Goal: Transaction & Acquisition: Purchase product/service

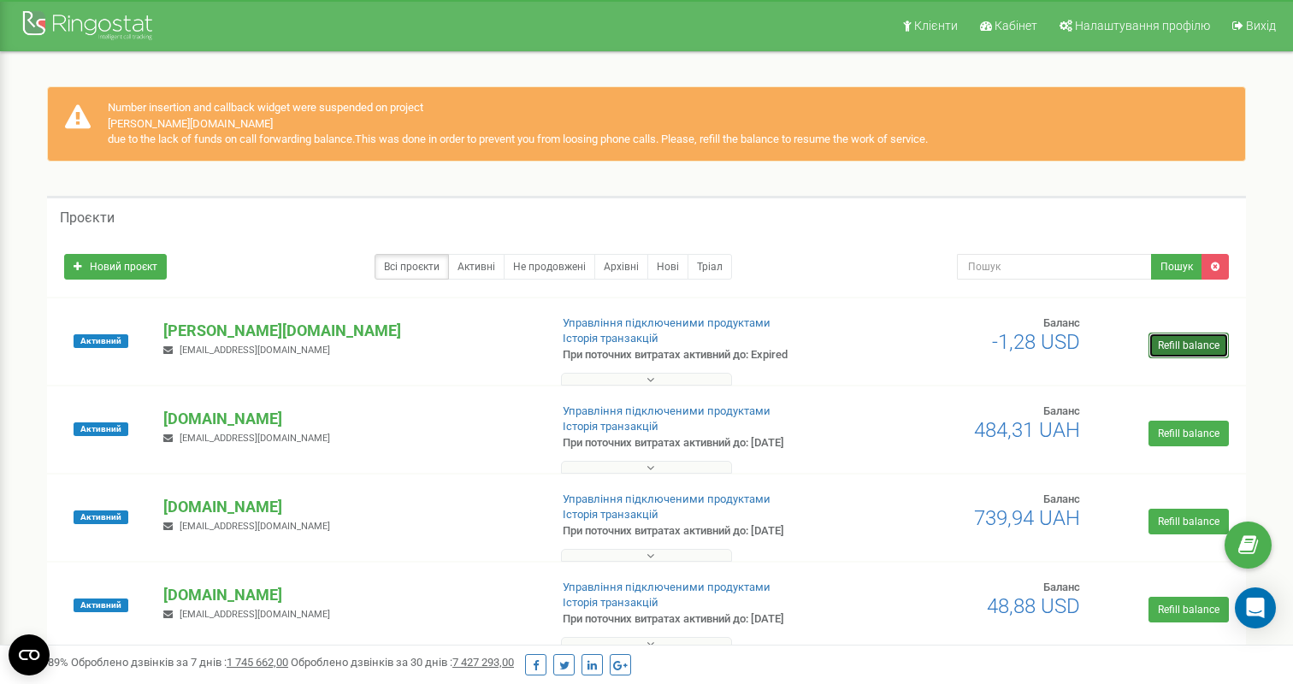
click at [1172, 342] on link "Refill balance" at bounding box center [1188, 346] width 80 height 26
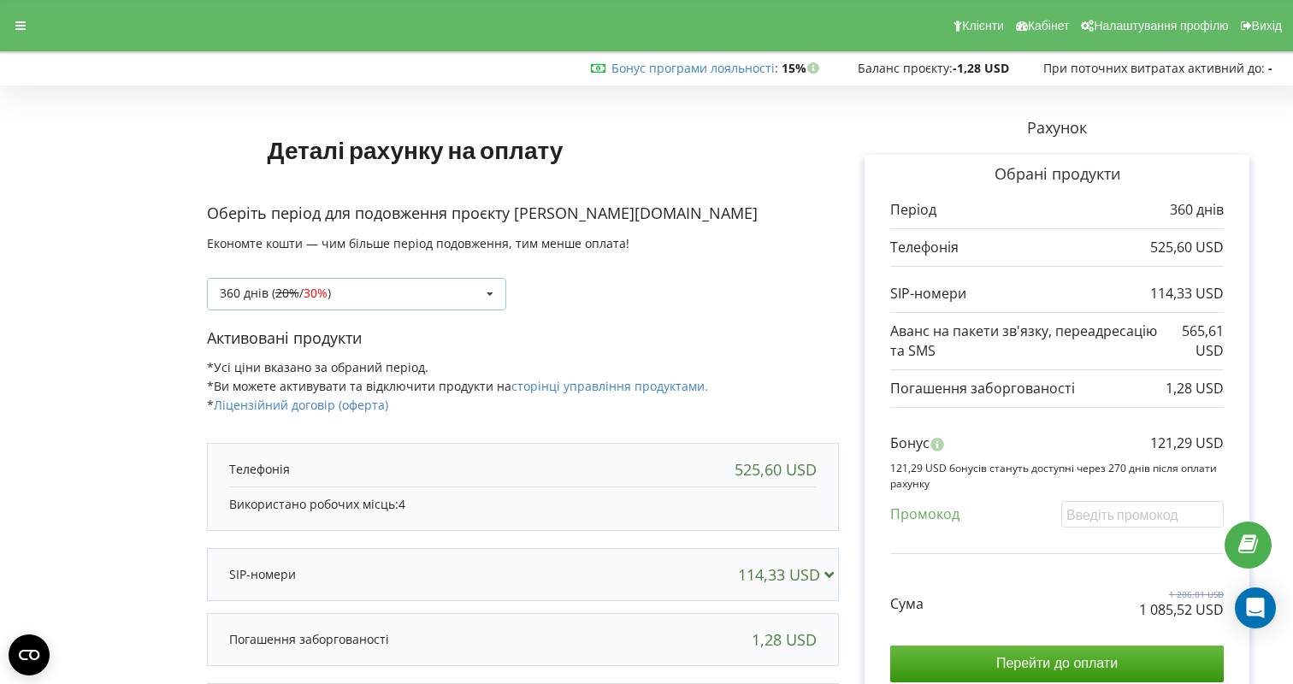
click at [385, 281] on div "360 днів ( 20% / 30% ) Поповнити баланс без подовження 20% / 30% )" at bounding box center [356, 294] width 299 height 32
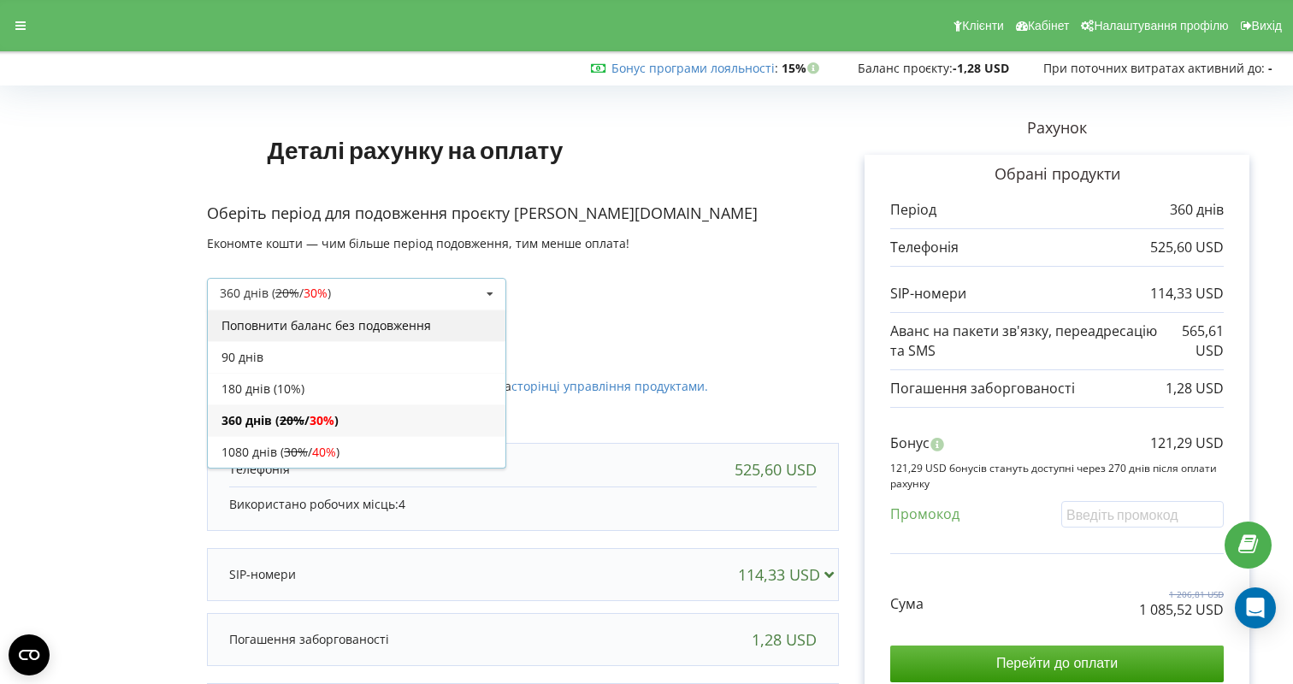
click at [372, 327] on div "Поповнити баланс без подовження" at bounding box center [357, 325] width 298 height 32
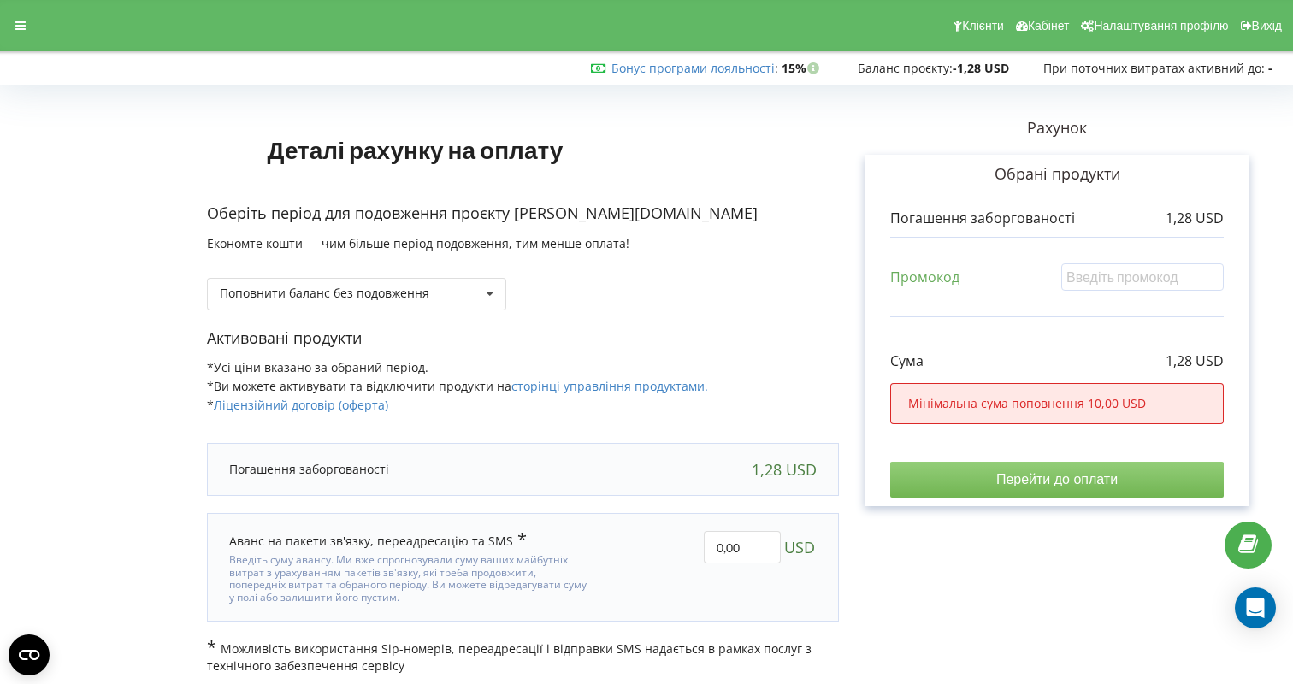
scroll to position [5, 0]
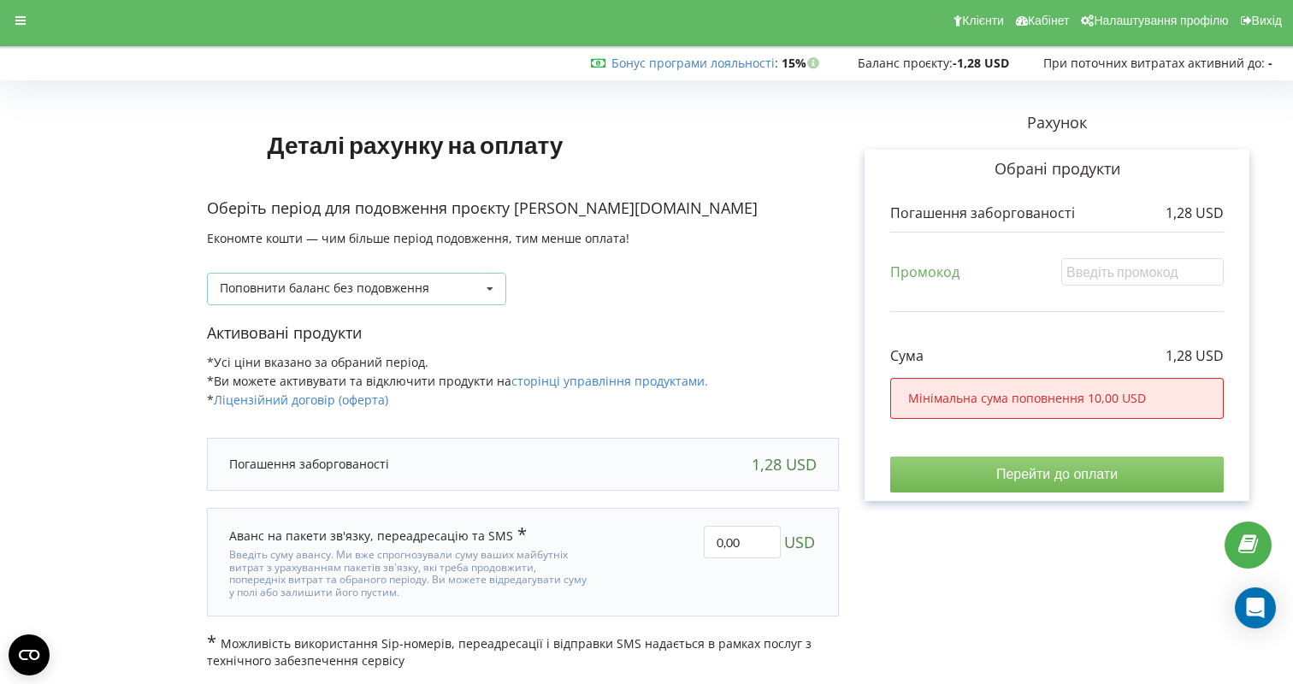
click at [429, 283] on div "Поповнити баланс без подовження Поповнити баланс без подовження 360 днів ( 20% …" at bounding box center [356, 289] width 299 height 32
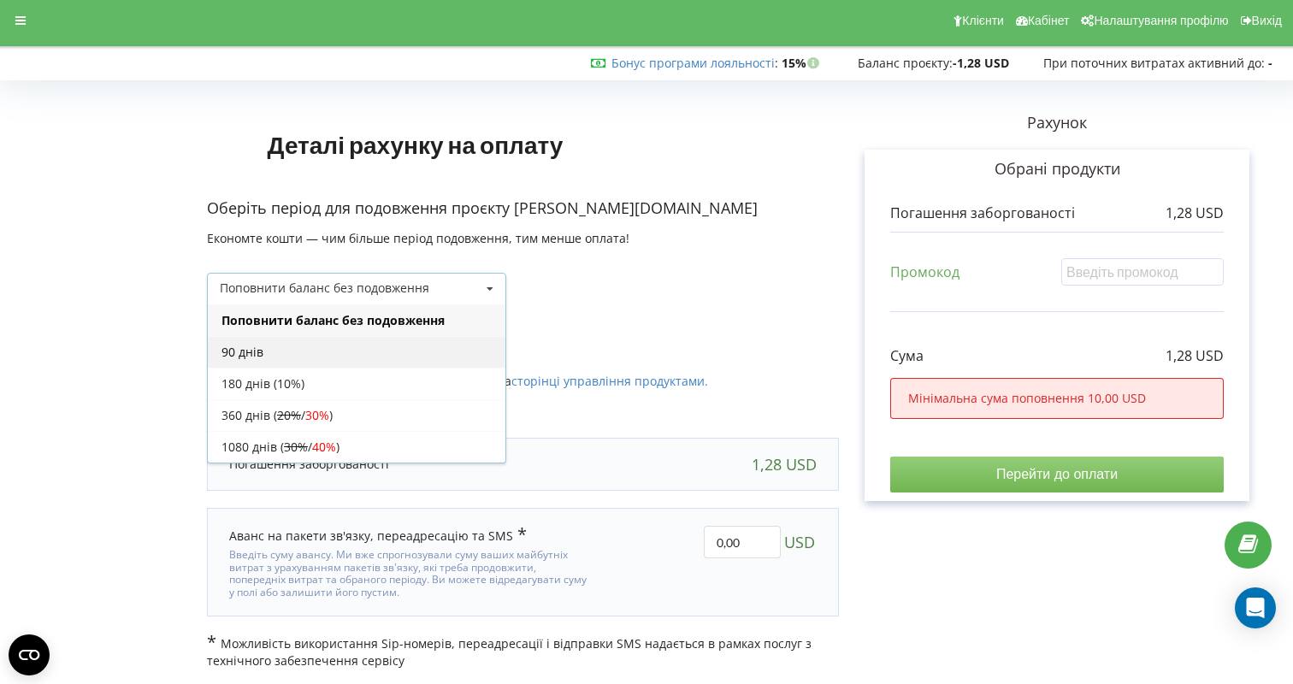
click at [391, 351] on div "90 днів" at bounding box center [357, 352] width 298 height 32
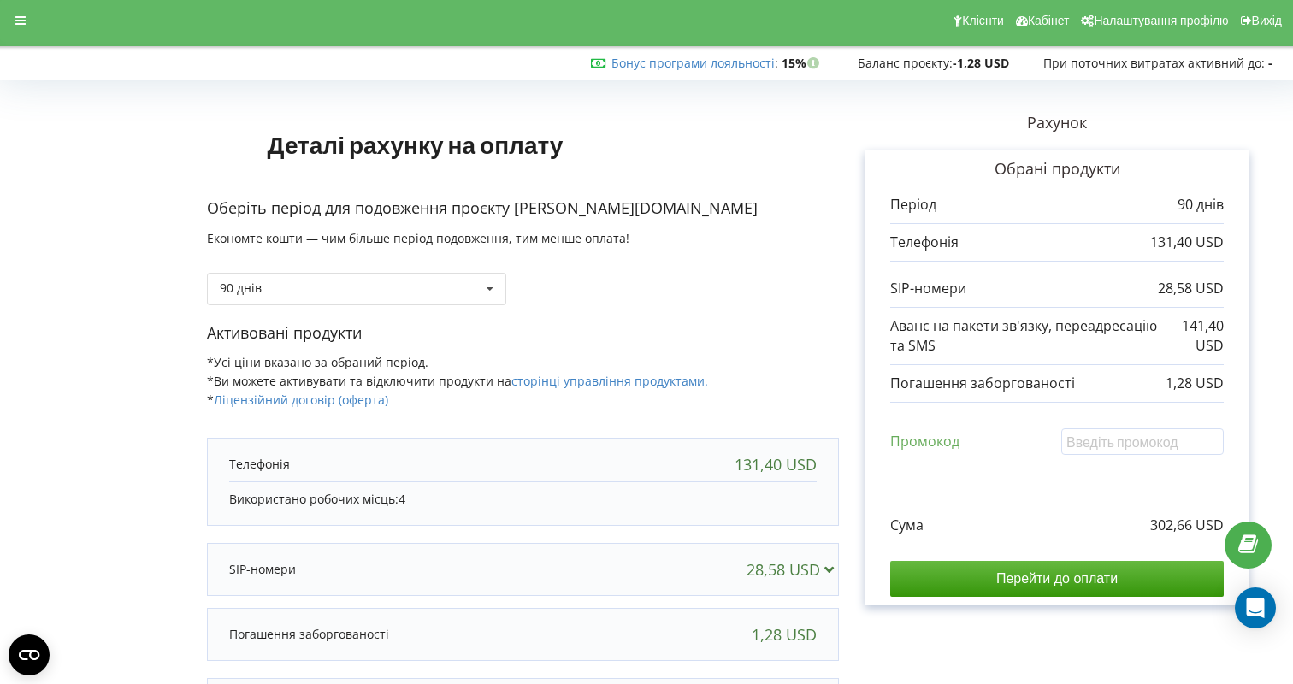
scroll to position [175, 0]
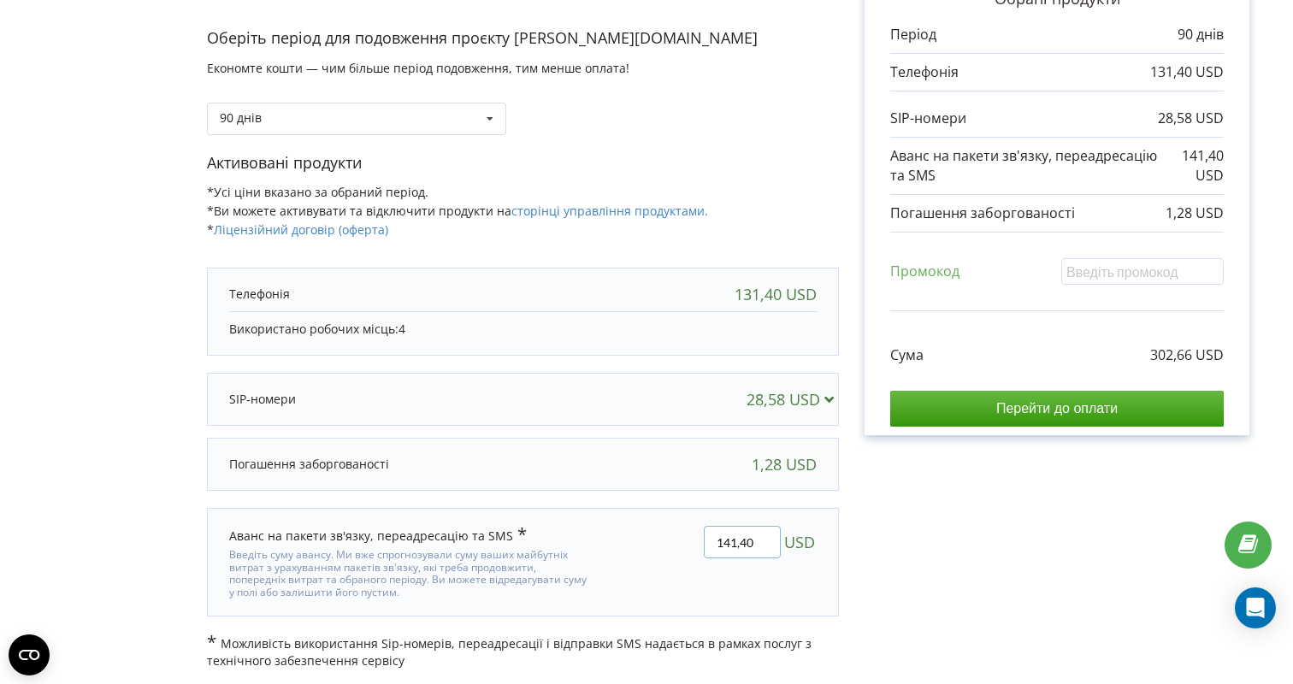
drag, startPoint x: 719, startPoint y: 536, endPoint x: 809, endPoint y: 536, distance: 89.8
click at [781, 536] on div "141,40 USD" at bounding box center [742, 542] width 77 height 32
type input "0"
click at [934, 557] on div "Деталі рахунку на оплату Оберіть період для подовження проєкту shevchenko.acade…" at bounding box center [646, 292] width 1257 height 753
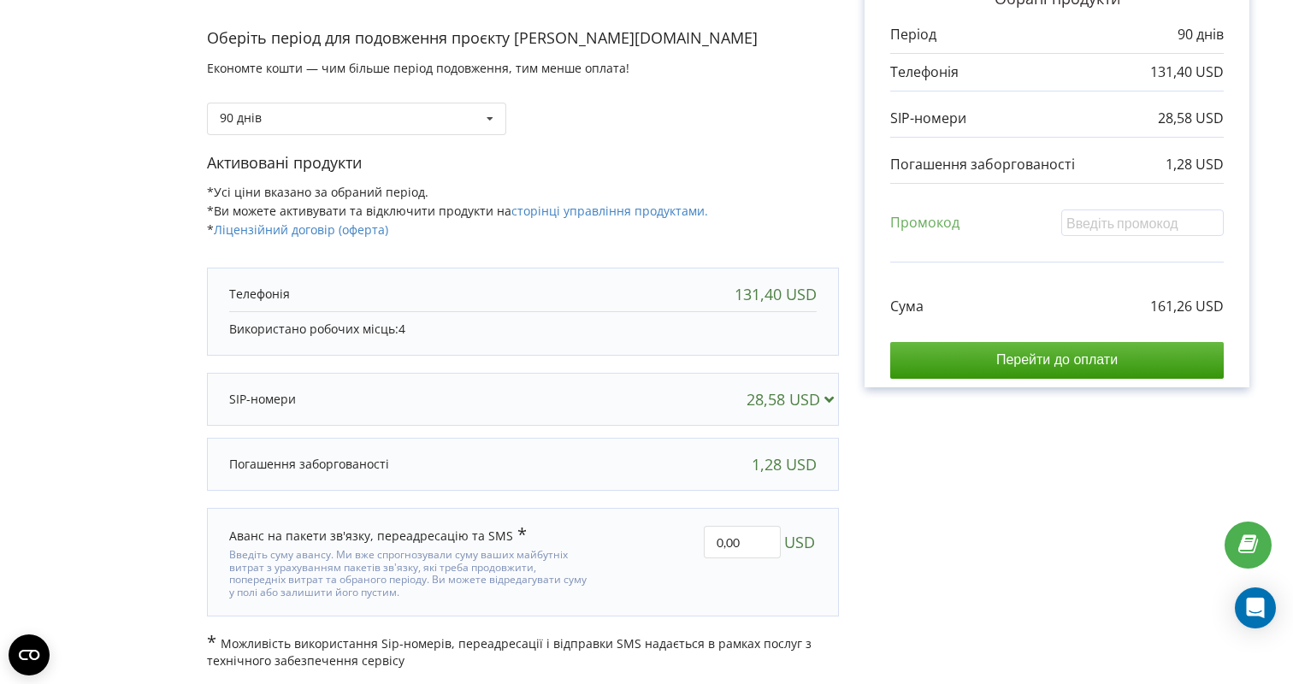
click at [946, 465] on div "Рахунок Обрані продукти Період 90 днів 131,40 USD 28,58 USD 1,28 USD Промокод" at bounding box center [1057, 292] width 436 height 753
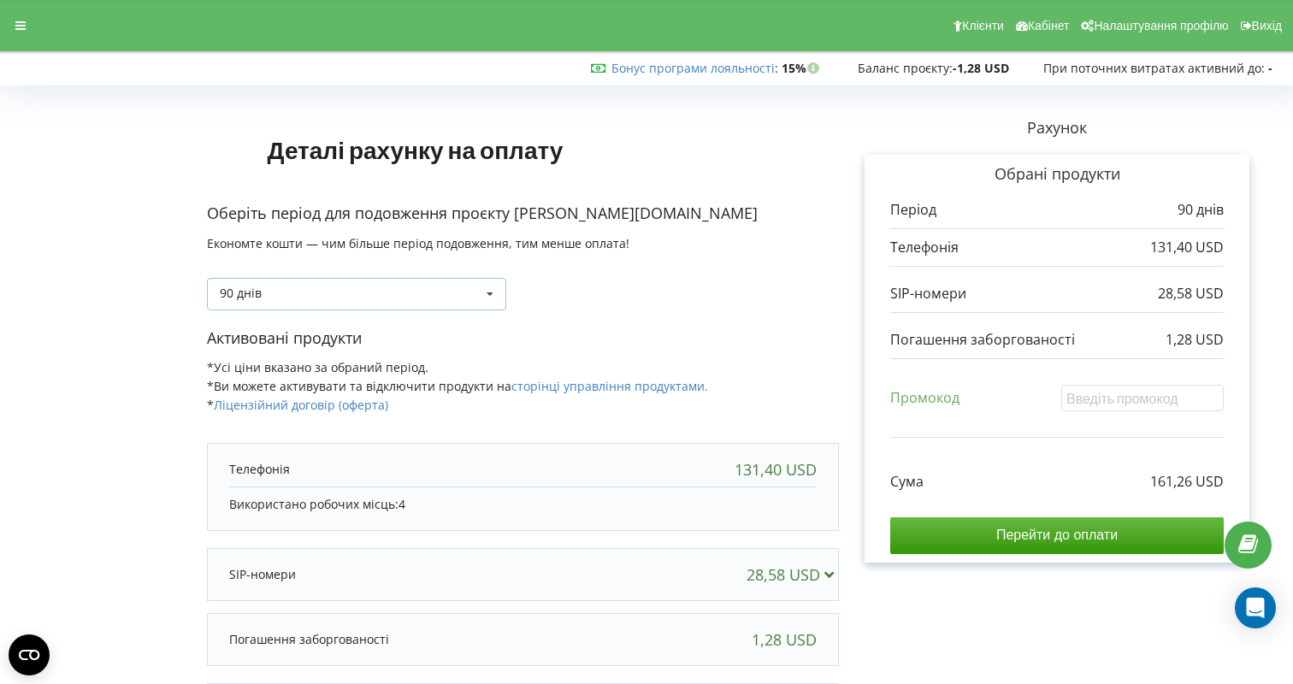
click at [349, 301] on div "90 днів Поповнити баланс без подовження 360 днів ( 20% / 30% 30% / 40%" at bounding box center [356, 294] width 299 height 32
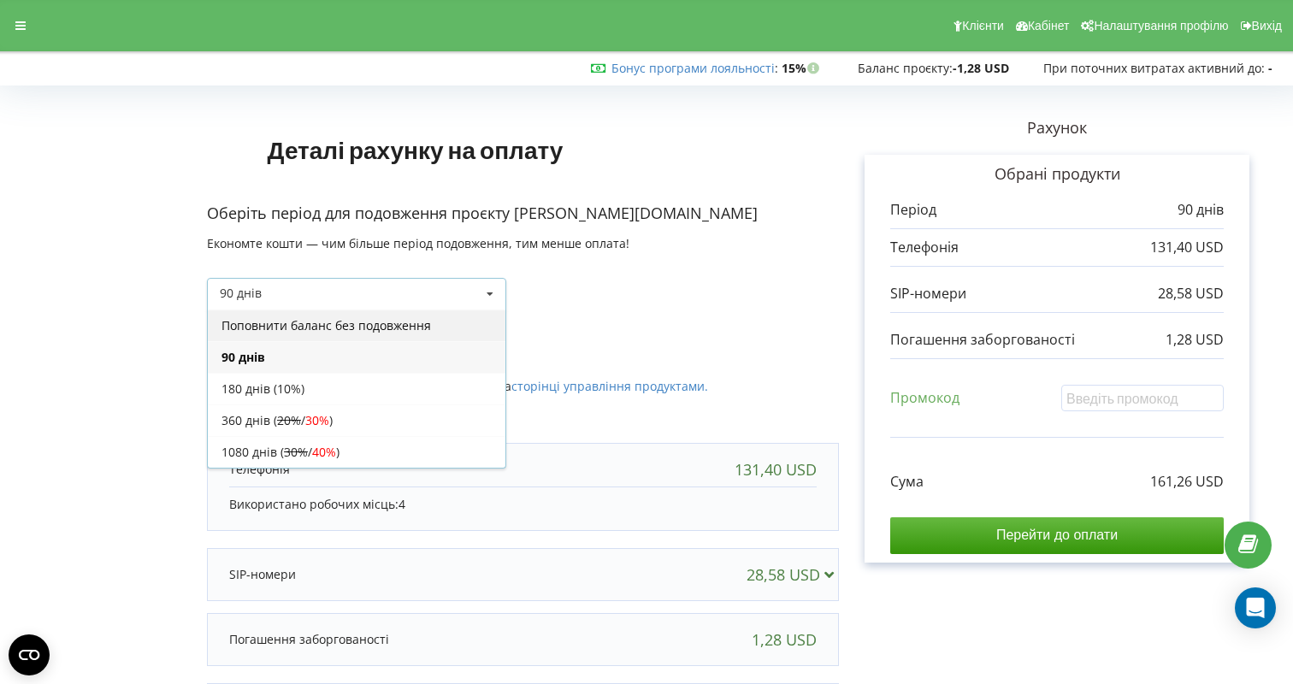
click at [326, 324] on div "Поповнити баланс без подовження" at bounding box center [357, 325] width 298 height 32
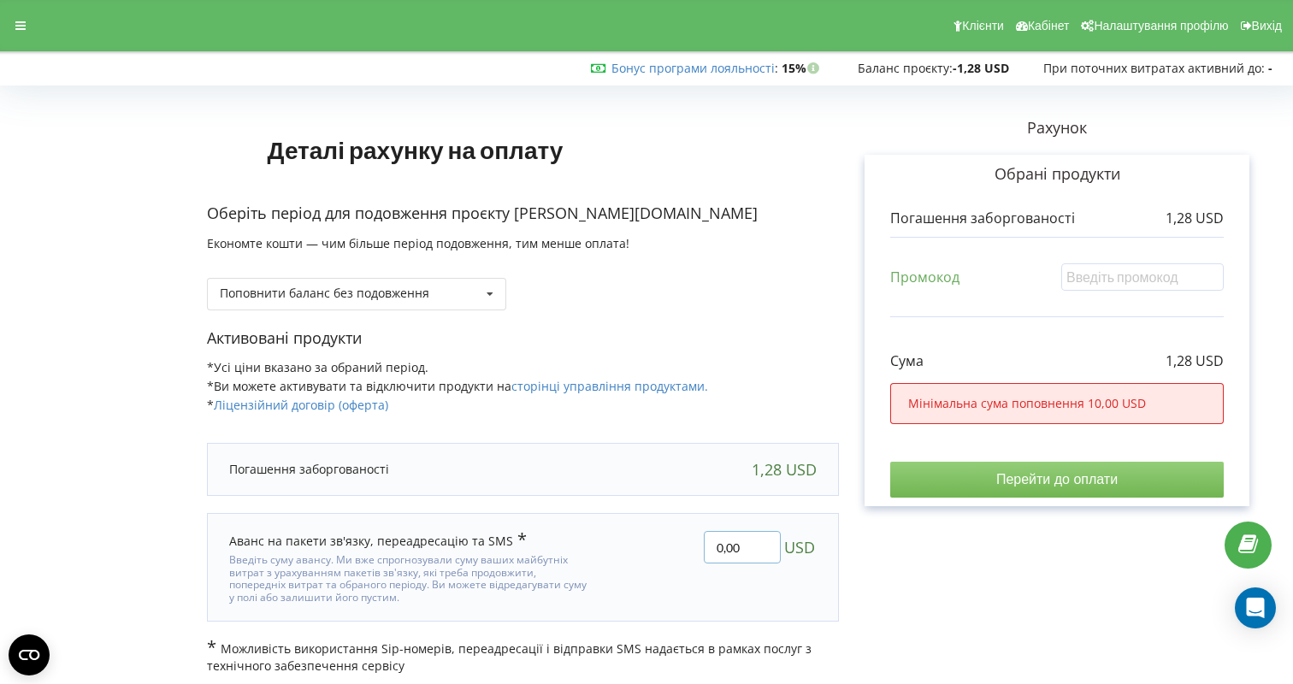
click at [720, 547] on input "0,00" at bounding box center [742, 547] width 77 height 32
type input "120,00"
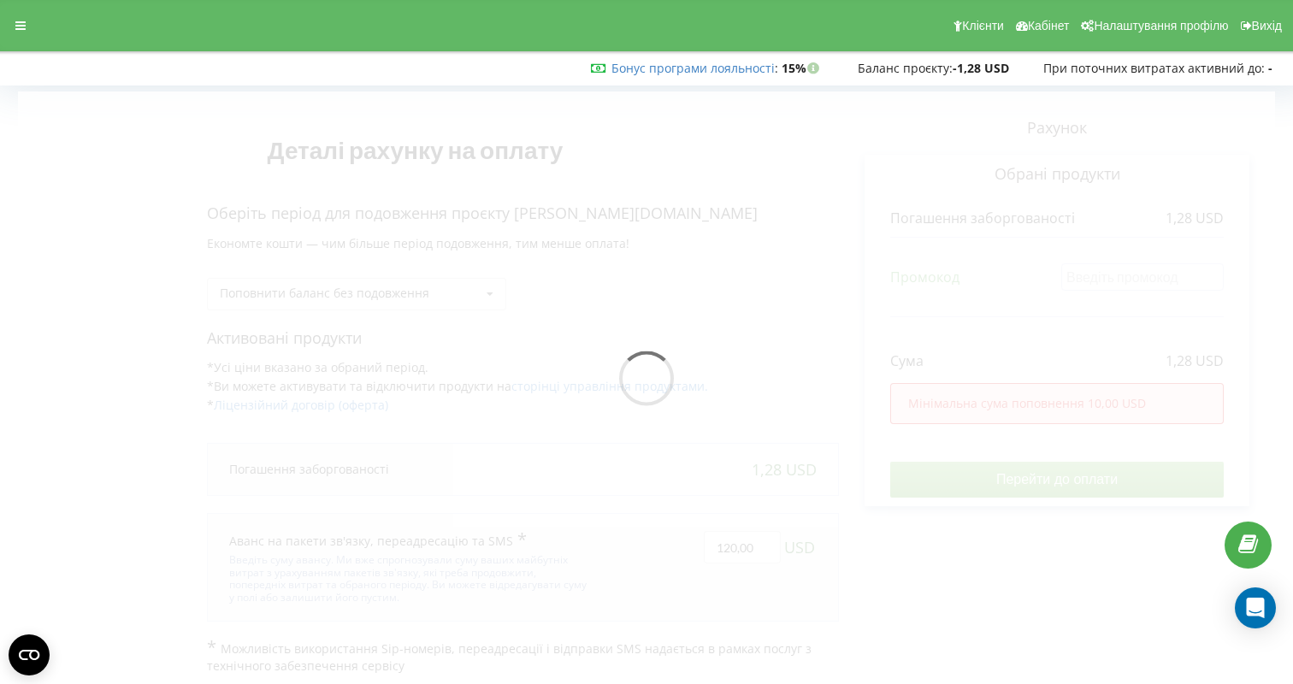
click at [975, 608] on div "Деталі рахунку на оплату Оберіть період для подовження проєкту shevchenko.acade…" at bounding box center [646, 382] width 1257 height 583
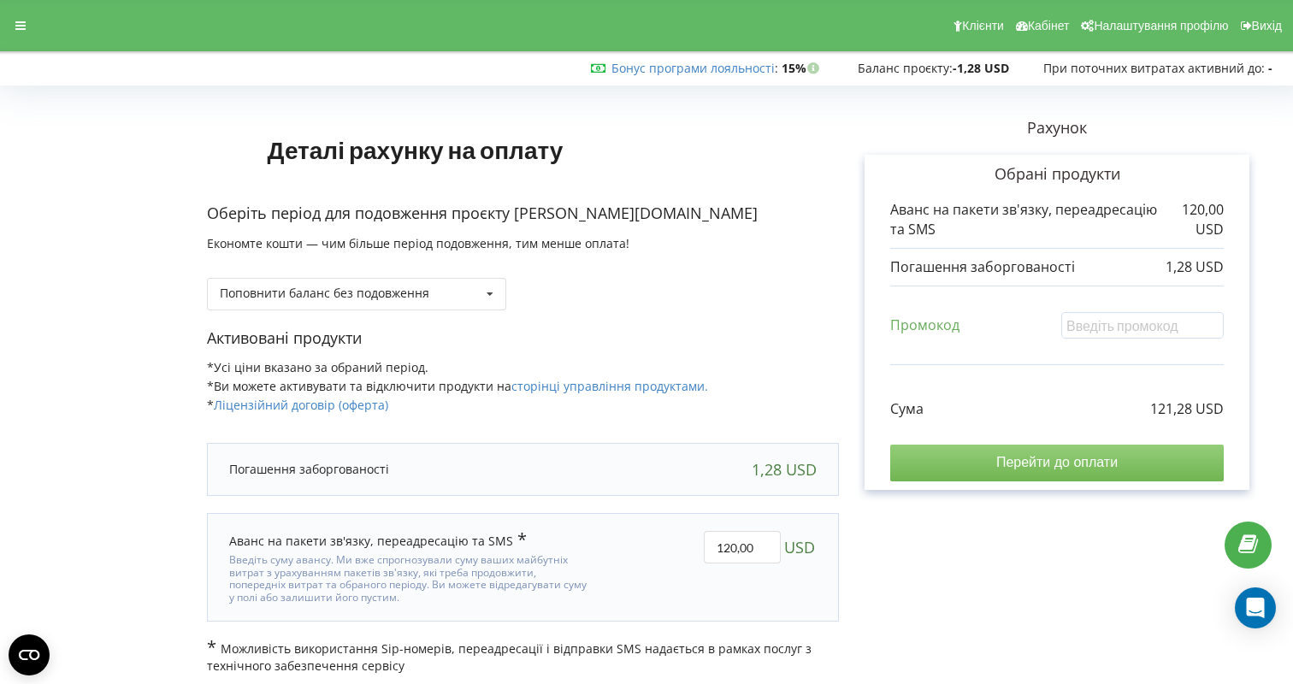
click at [1081, 469] on input "Перейти до оплати" at bounding box center [1056, 463] width 333 height 36
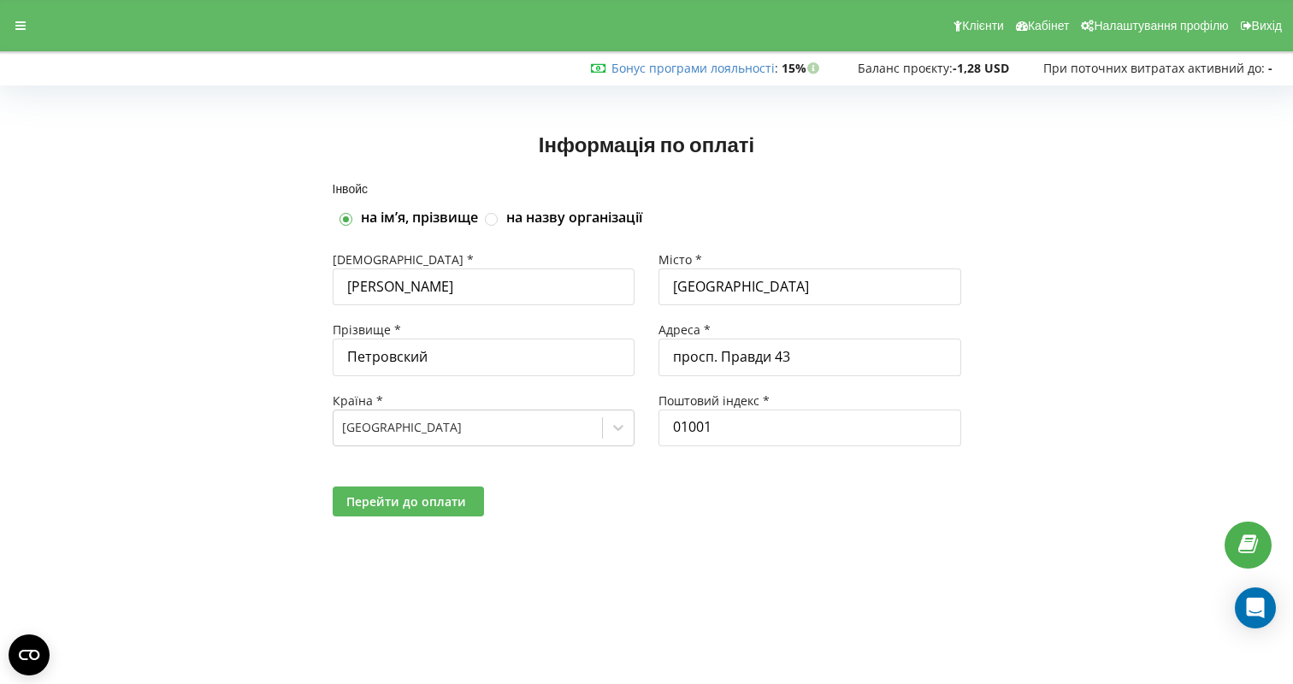
click at [427, 504] on span "Перейти до оплати" at bounding box center [406, 501] width 120 height 16
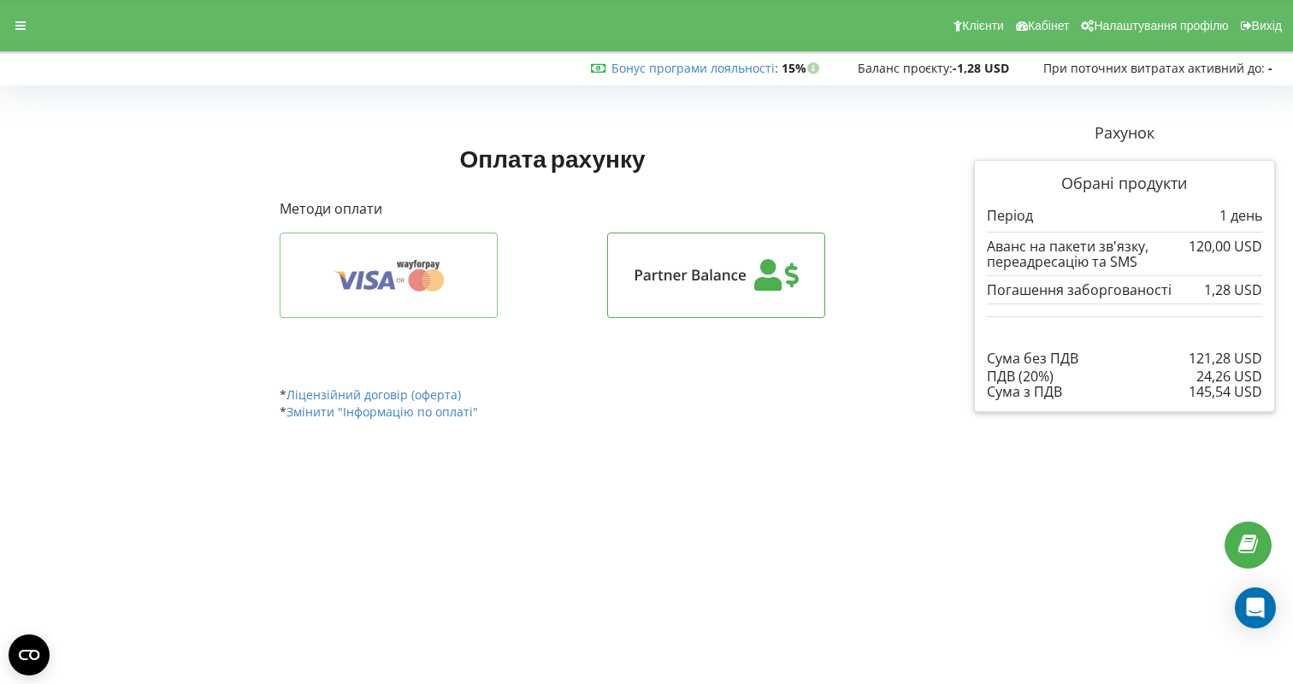
click at [421, 271] on icon at bounding box center [420, 280] width 22 height 22
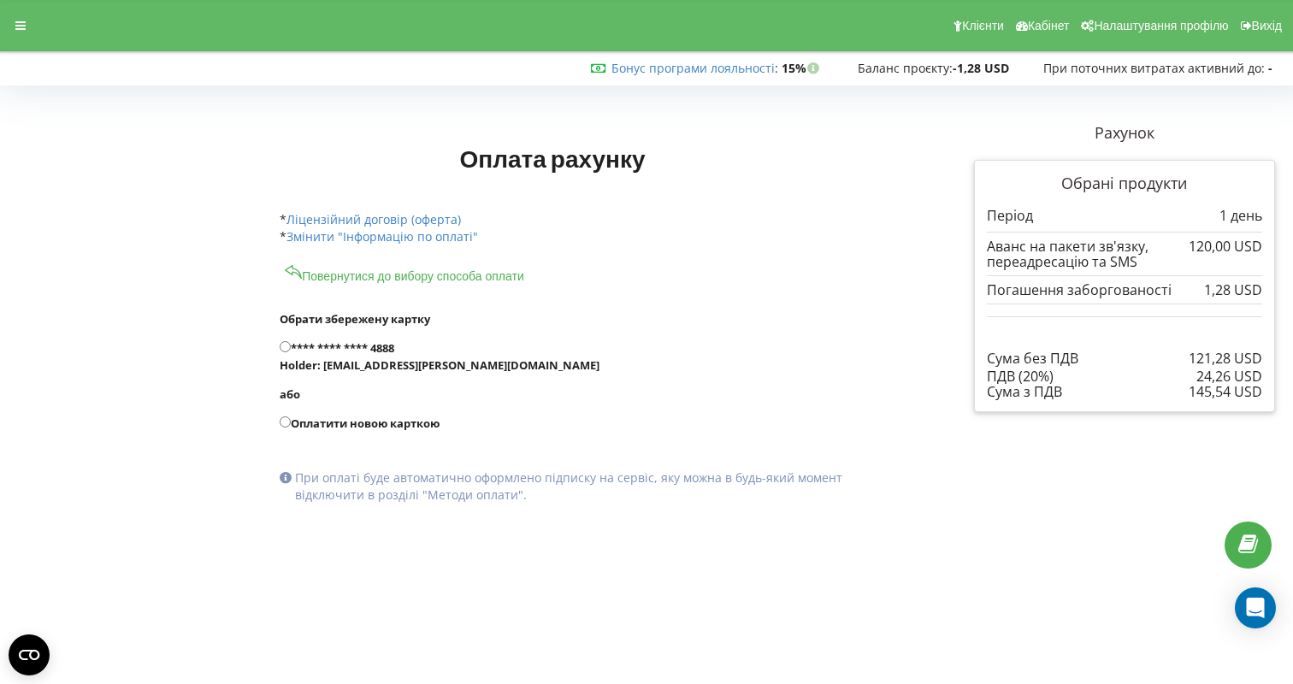
click at [287, 347] on input "**** **** **** 4888 Holder: sv@krupkin.pro" at bounding box center [285, 346] width 11 height 11
radio input "true"
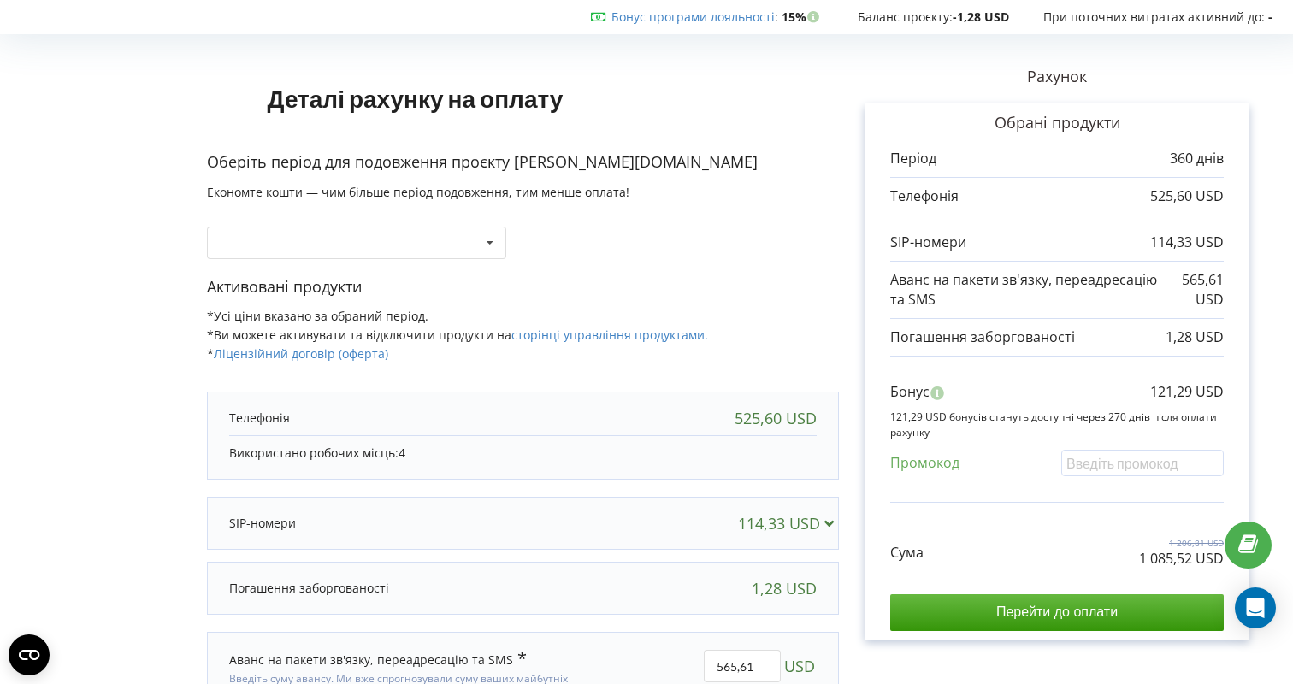
scroll to position [124, 0]
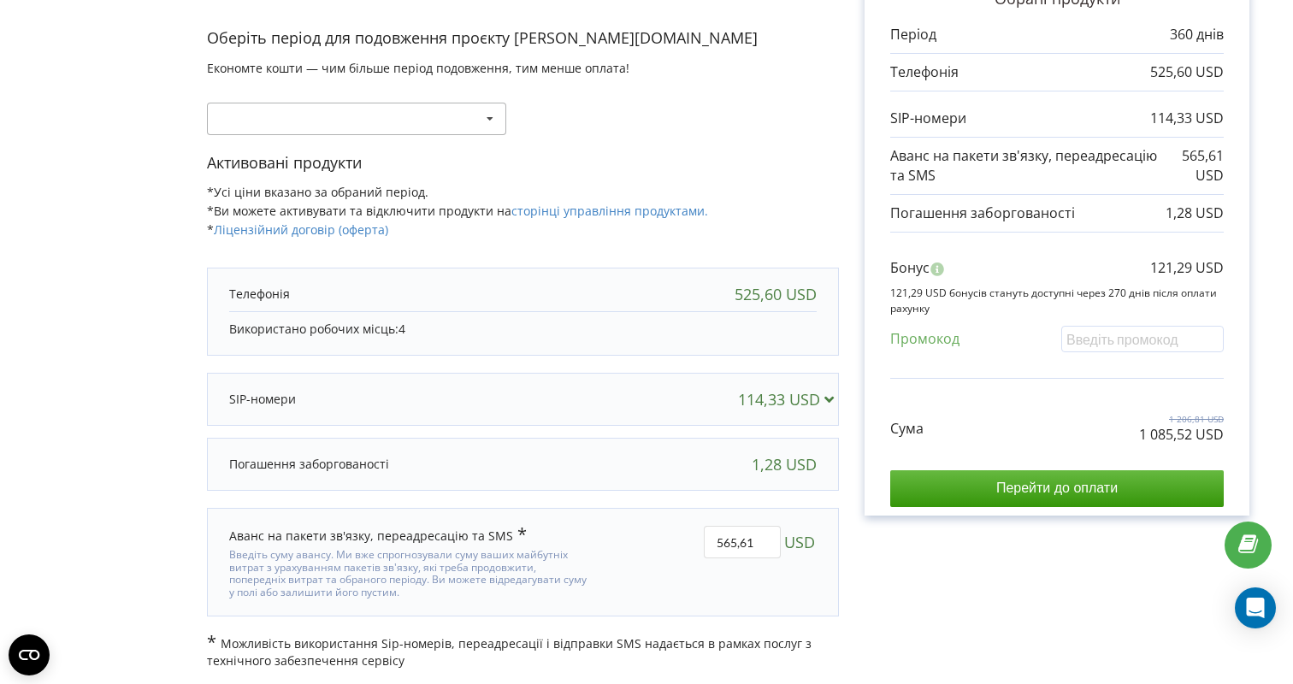
click at [382, 127] on div "Поповнити баланс без подовження 20%" at bounding box center [356, 119] width 299 height 32
click at [321, 123] on div "Поповнити баланс без подовження 20%" at bounding box center [356, 119] width 299 height 32
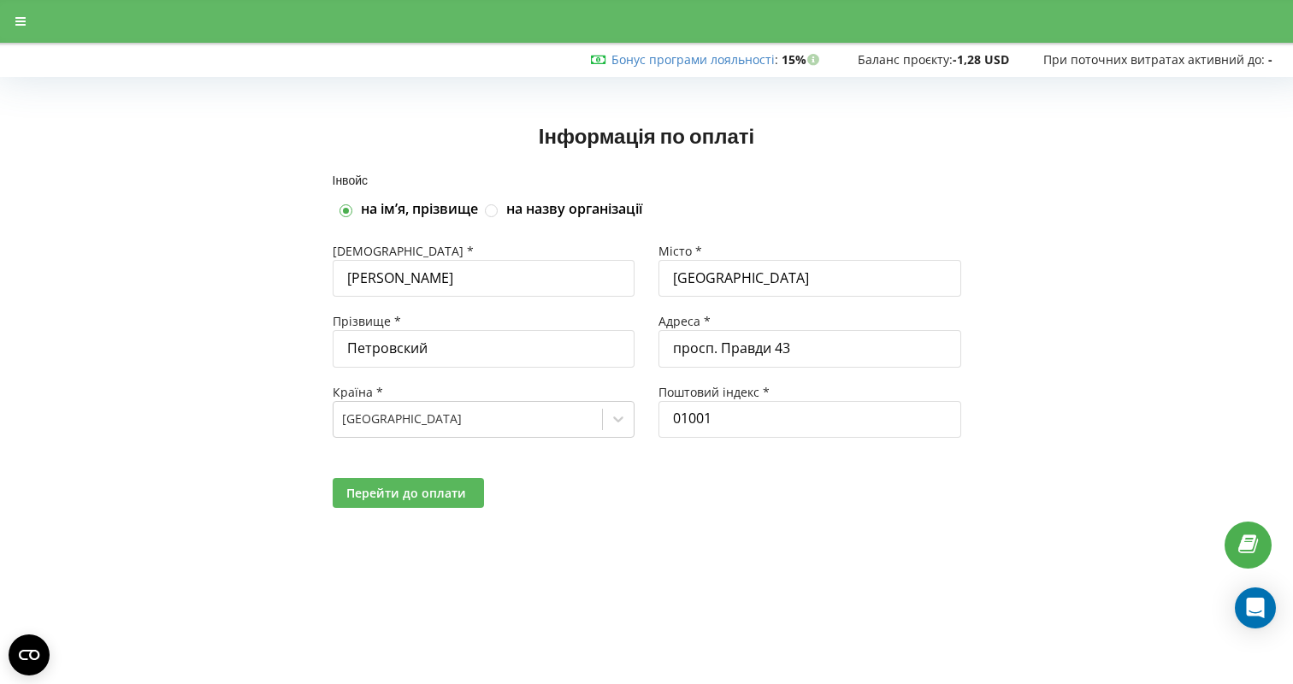
click at [432, 502] on button "Перейти до оплати" at bounding box center [408, 493] width 151 height 30
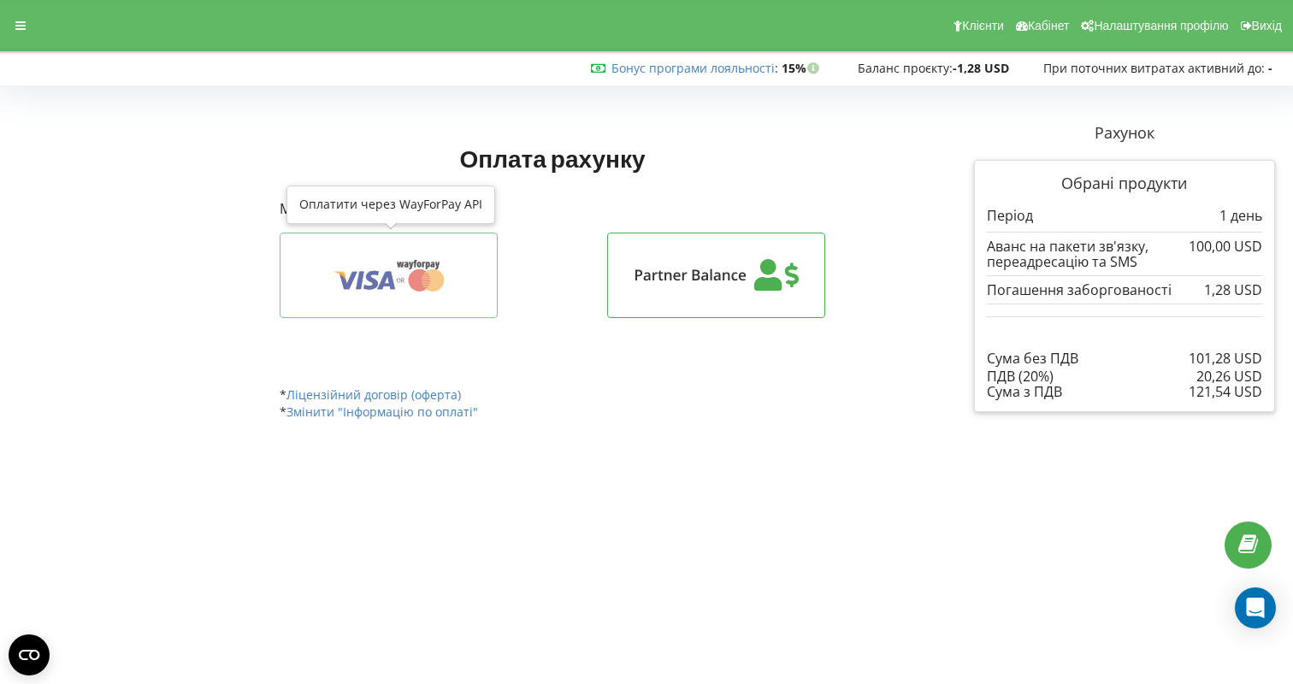
click at [394, 279] on icon at bounding box center [388, 275] width 165 height 32
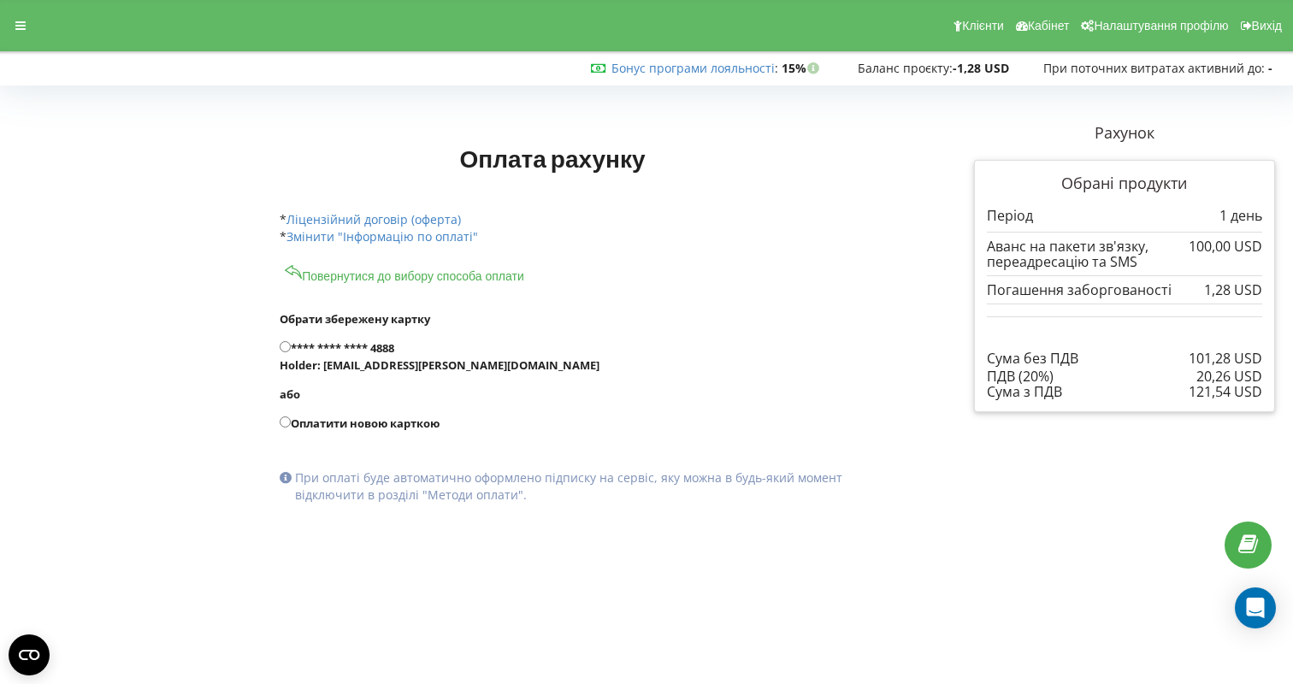
click at [359, 349] on label "**** **** **** 4888 Holder: sv@krupkin.pro" at bounding box center [593, 356] width 627 height 34
click at [291, 349] on input "**** **** **** 4888 Holder: sv@krupkin.pro" at bounding box center [285, 346] width 11 height 11
radio input "true"
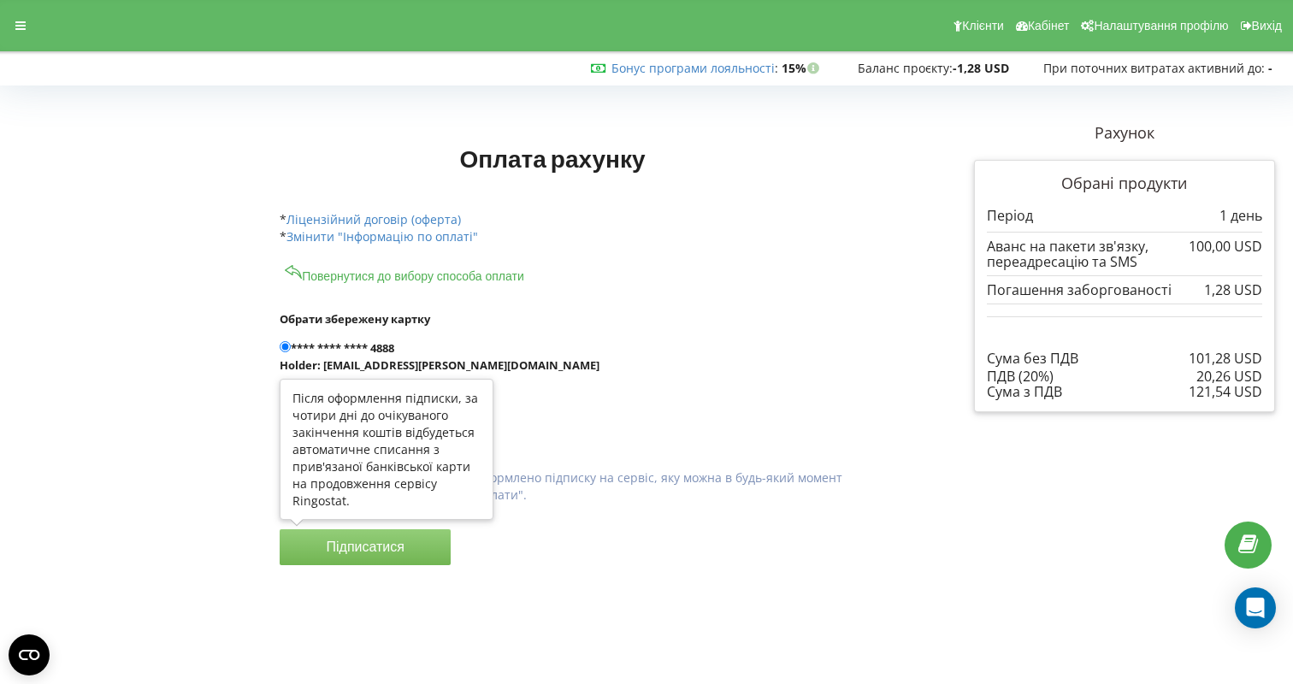
click at [380, 543] on button "Підписатися" at bounding box center [365, 547] width 171 height 36
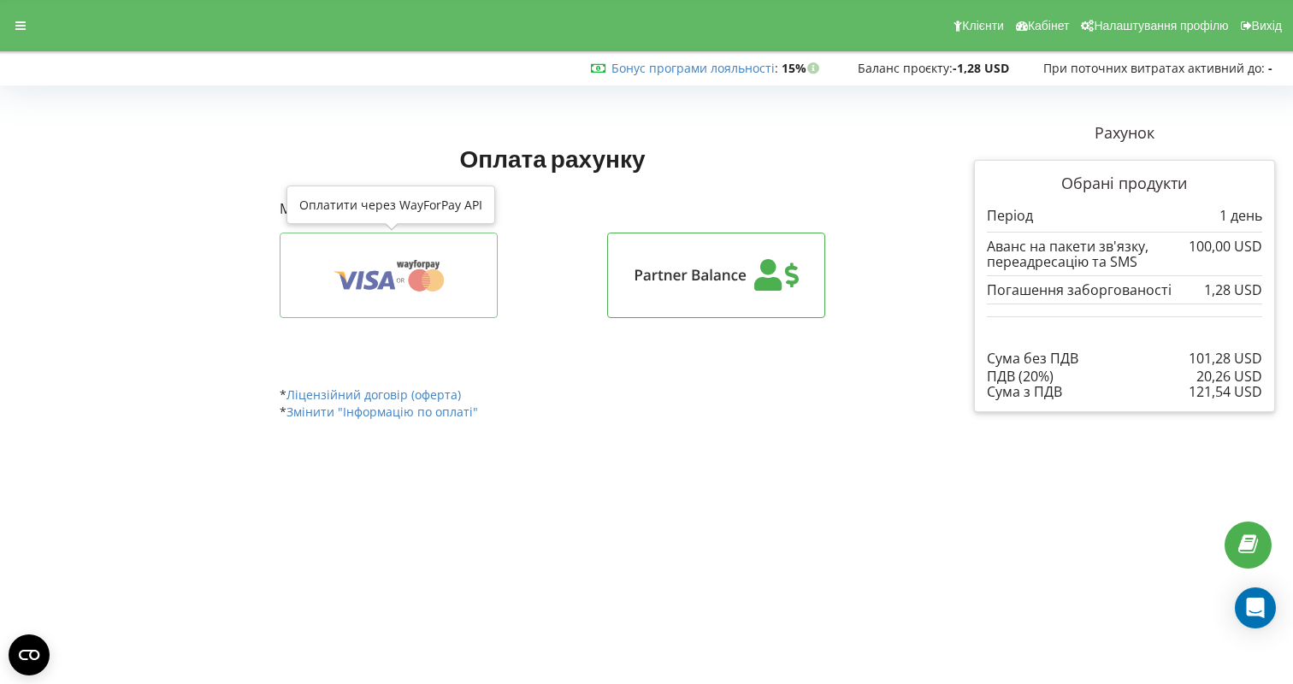
click at [392, 279] on icon at bounding box center [386, 280] width 18 height 18
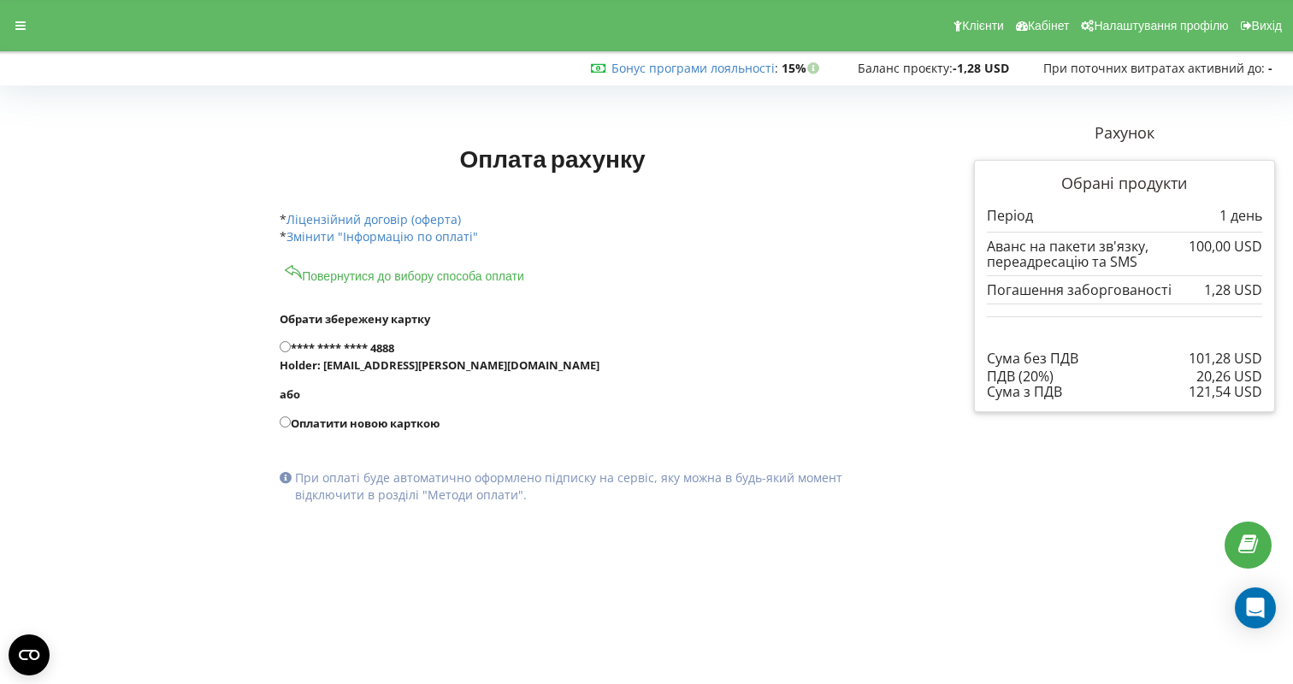
click at [316, 345] on label "**** **** **** 4888 Holder: sv@krupkin.pro" at bounding box center [593, 356] width 627 height 34
click at [291, 345] on input "**** **** **** 4888 Holder: sv@krupkin.pro" at bounding box center [285, 346] width 11 height 11
radio input "true"
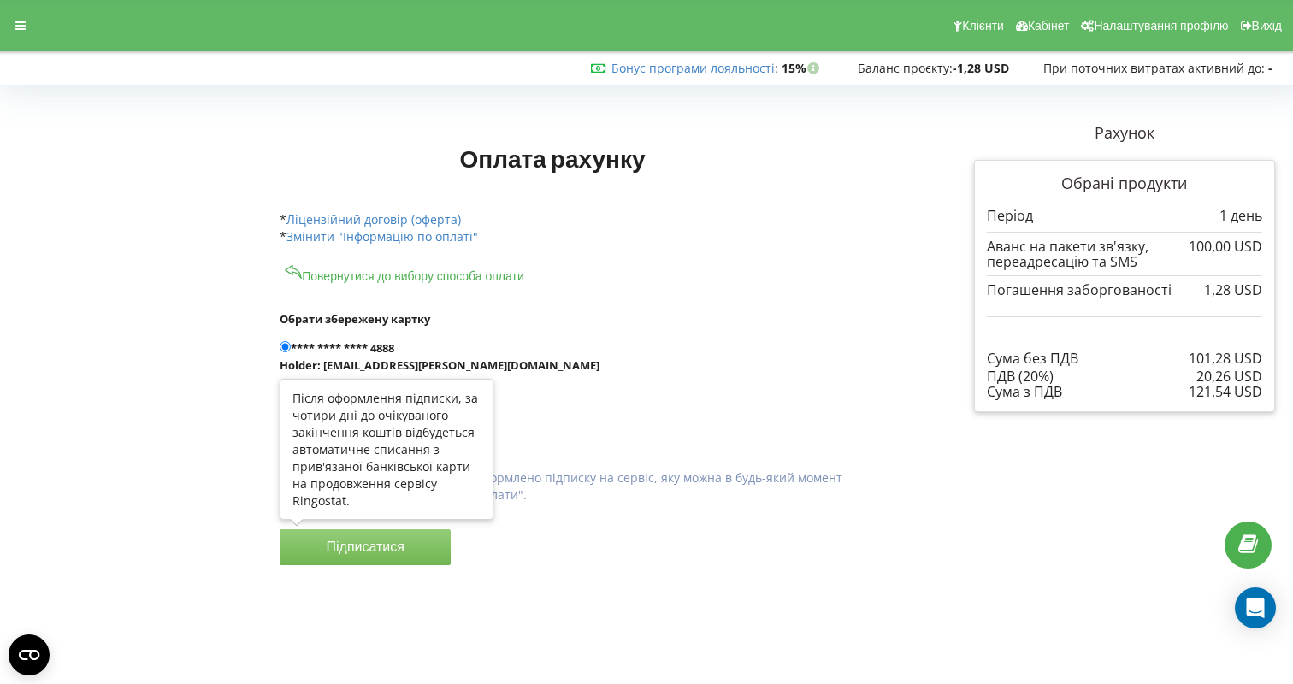
click at [350, 535] on button "Підписатися" at bounding box center [365, 547] width 171 height 36
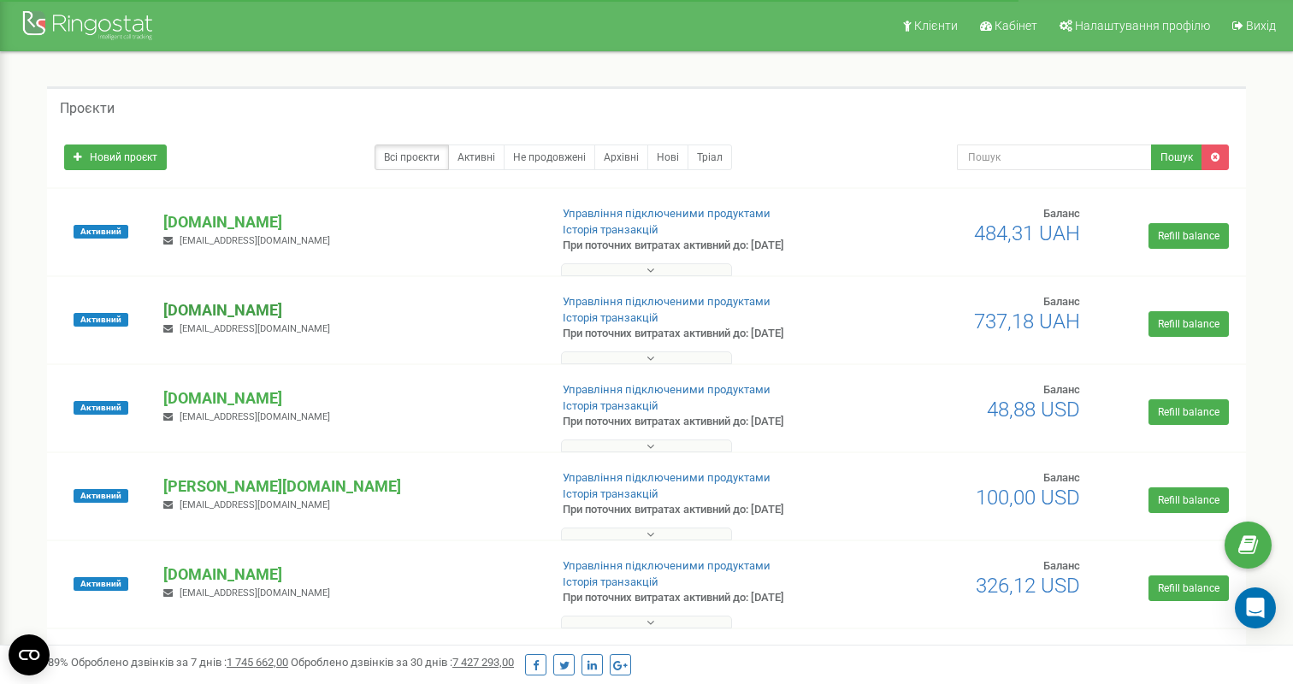
click at [227, 311] on p "[DOMAIN_NAME]" at bounding box center [348, 310] width 371 height 22
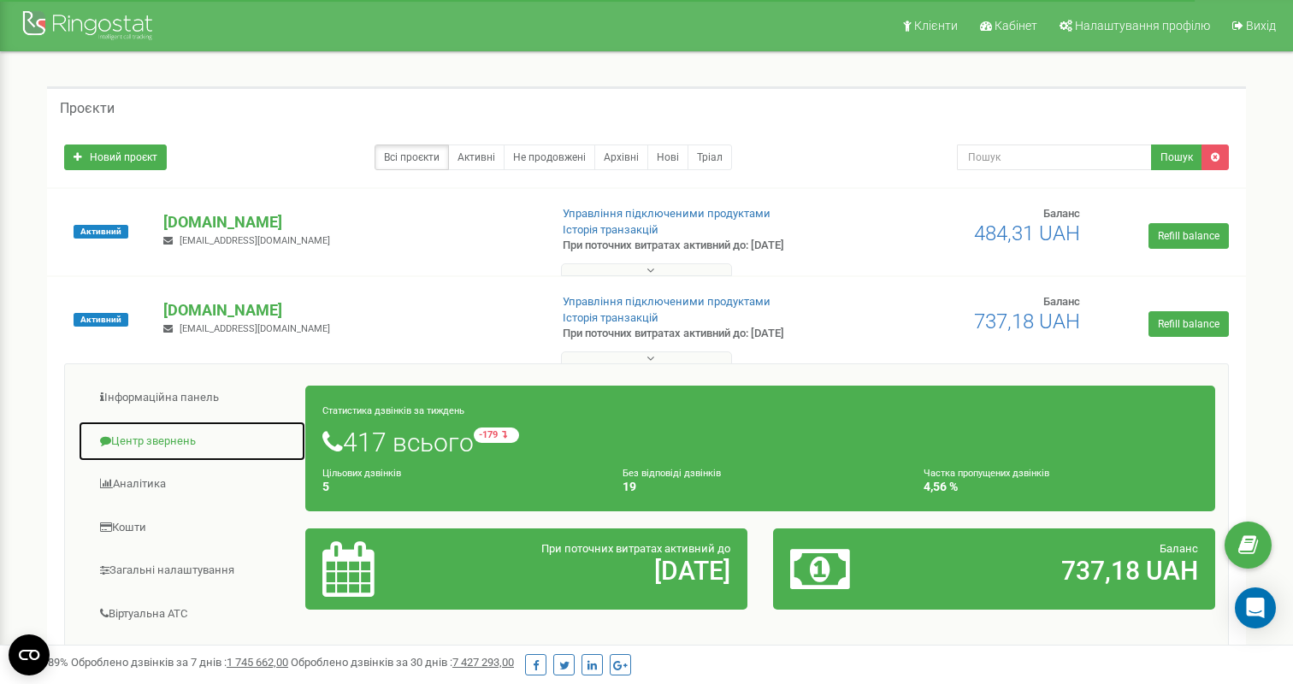
click at [155, 453] on link "Центр звернень" at bounding box center [192, 442] width 228 height 42
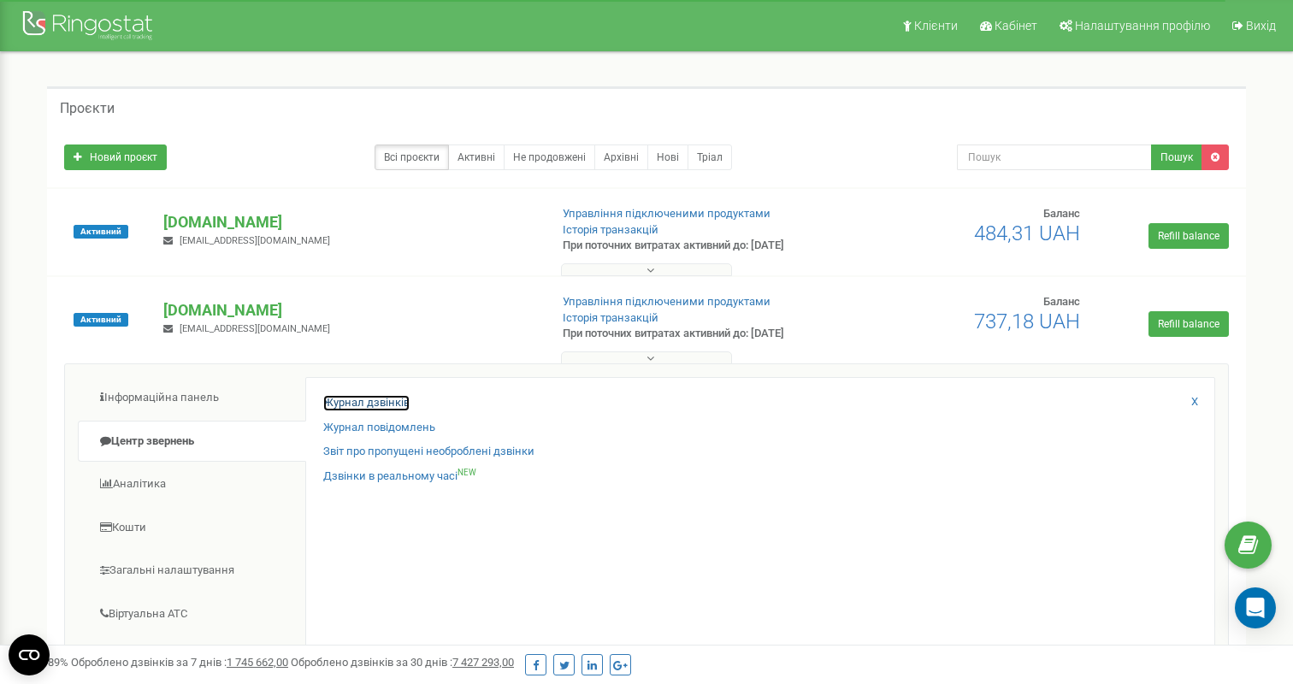
click at [392, 408] on link "Журнал дзвінків" at bounding box center [366, 403] width 86 height 16
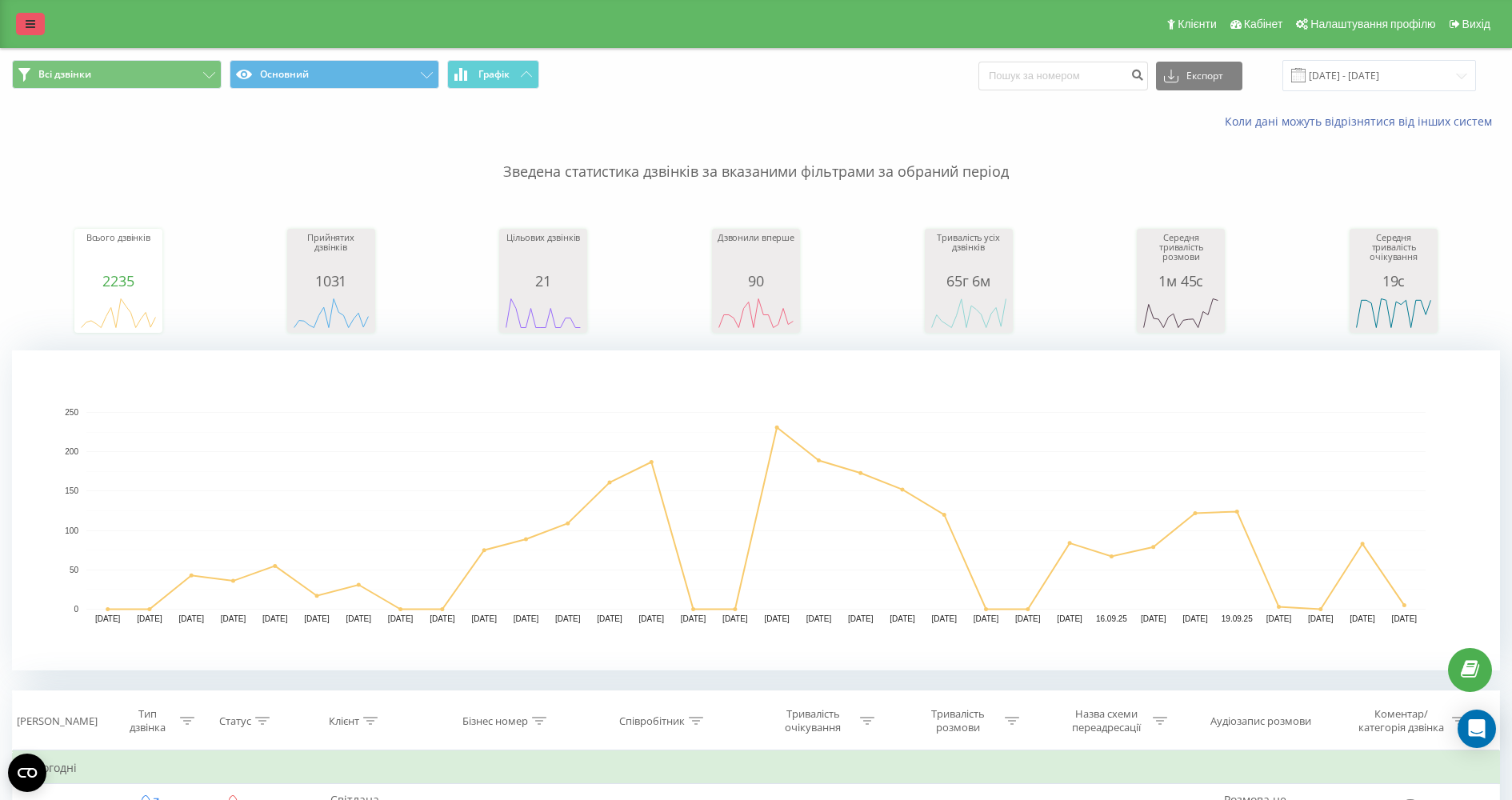
click at [22, 34] on link at bounding box center [30, 24] width 29 height 22
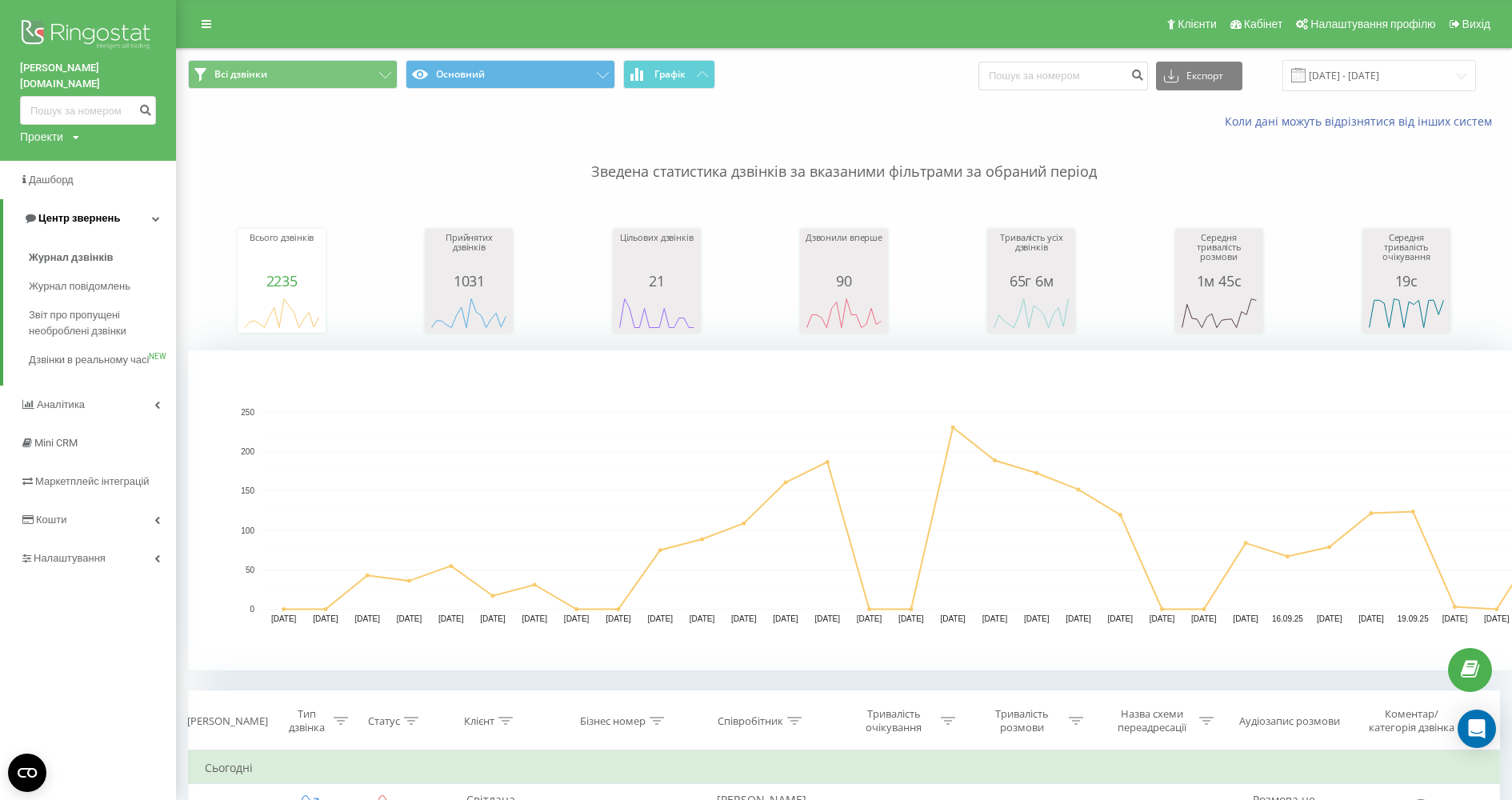
click at [145, 210] on link "Центр звернень" at bounding box center [89, 218] width 173 height 38
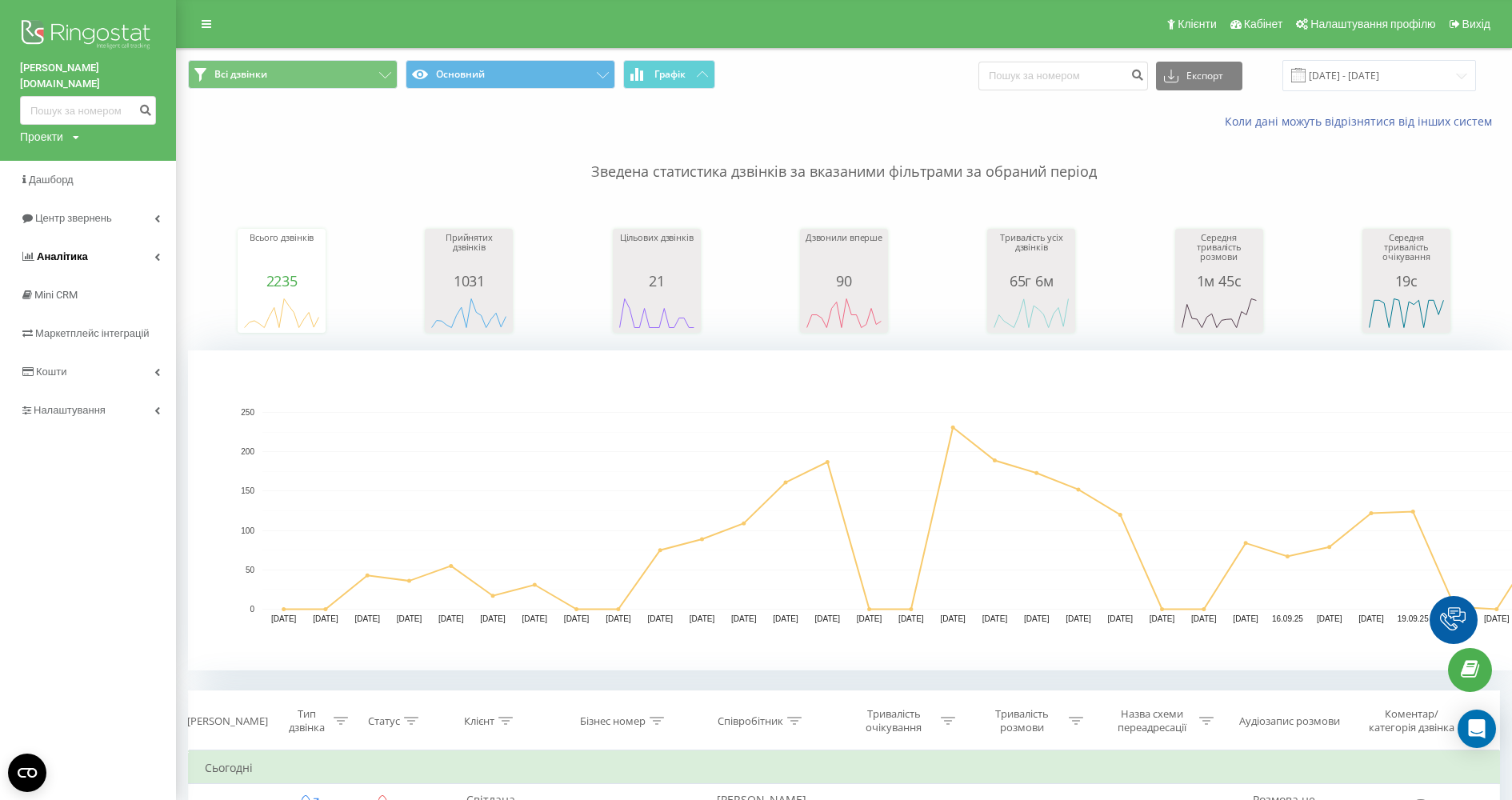
click at [157, 253] on icon at bounding box center [157, 256] width 6 height 8
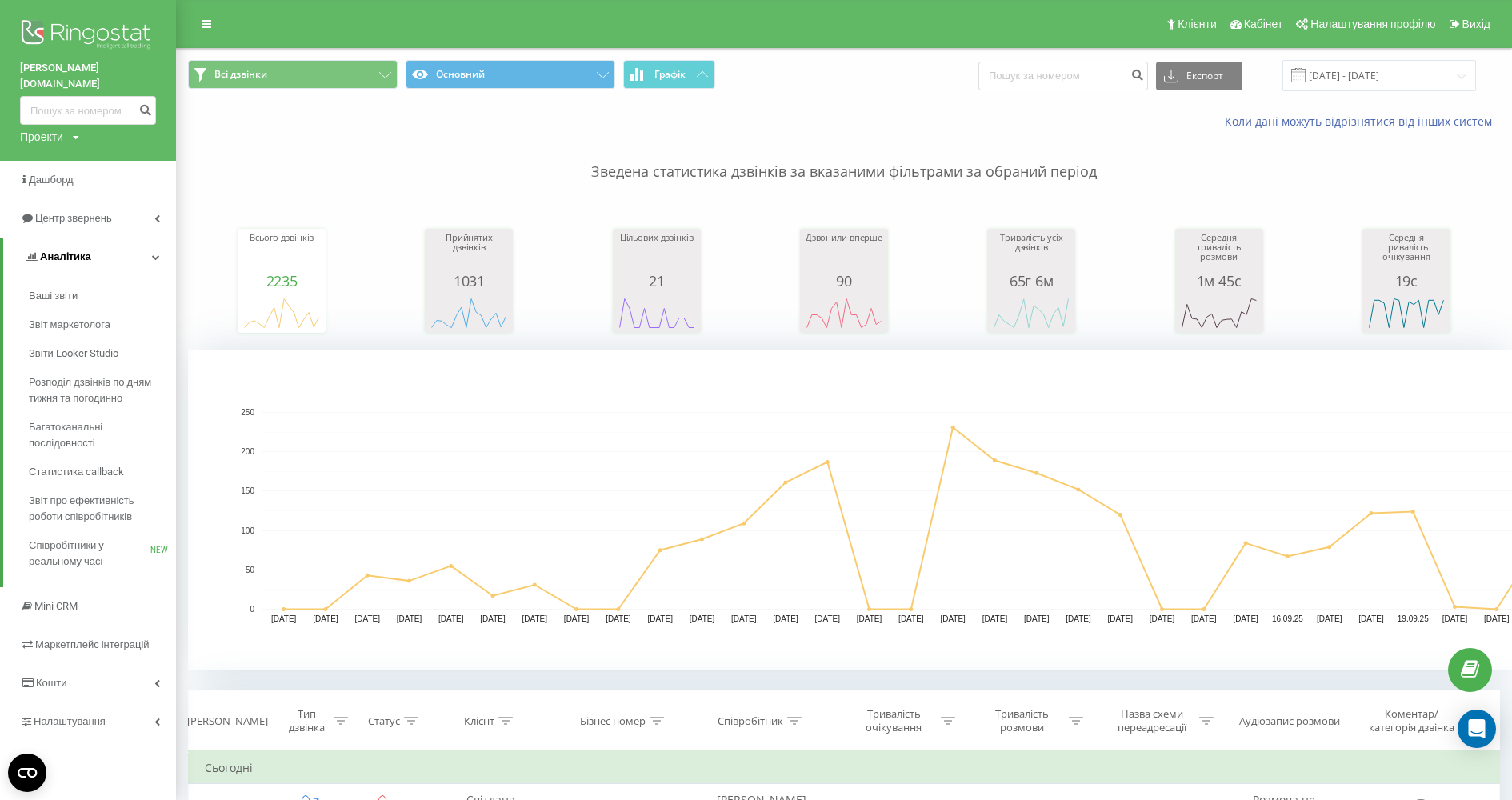
click at [156, 253] on icon at bounding box center [155, 256] width 8 height 8
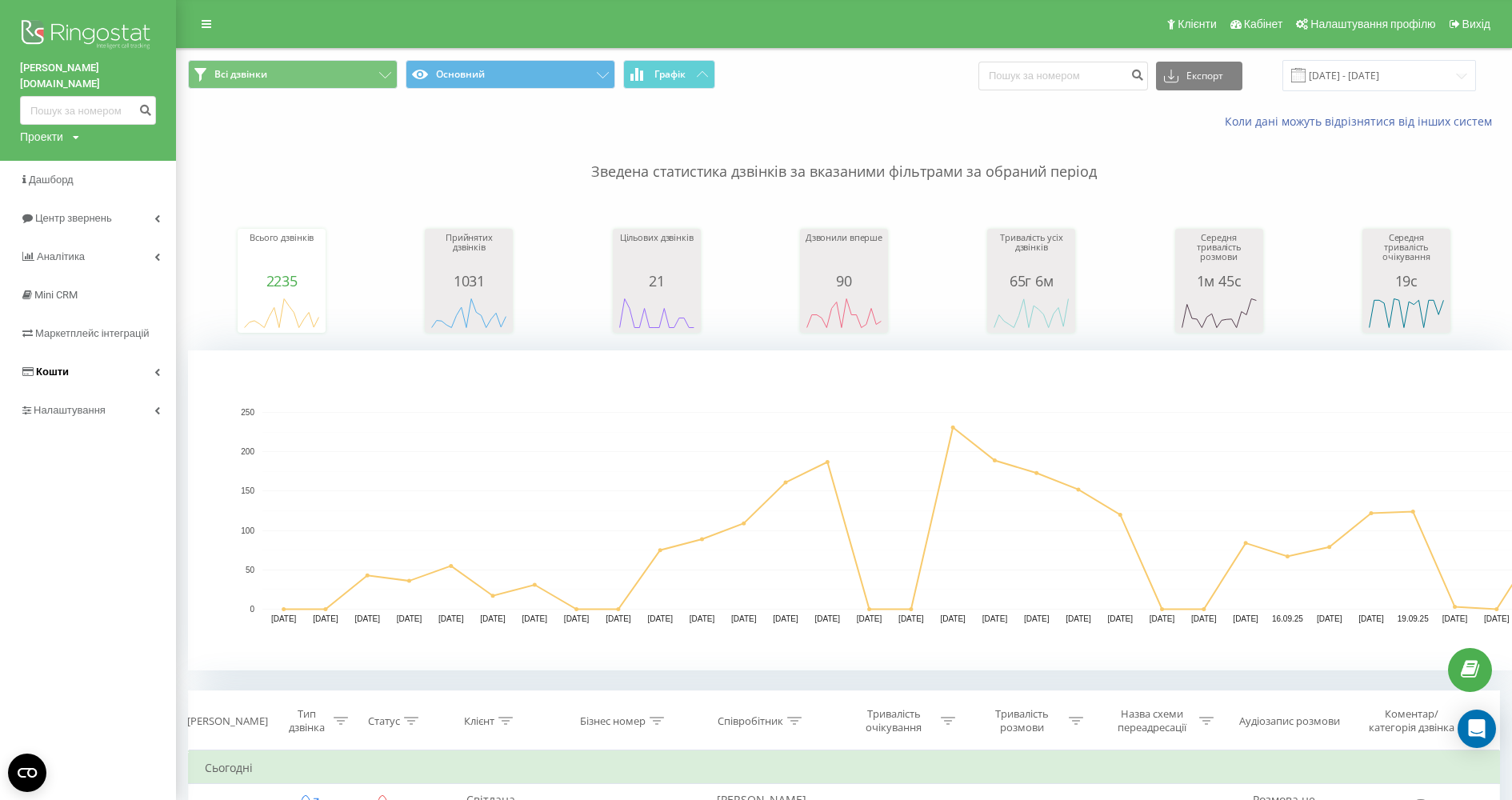
click at [153, 357] on link "Кошти" at bounding box center [88, 371] width 176 height 38
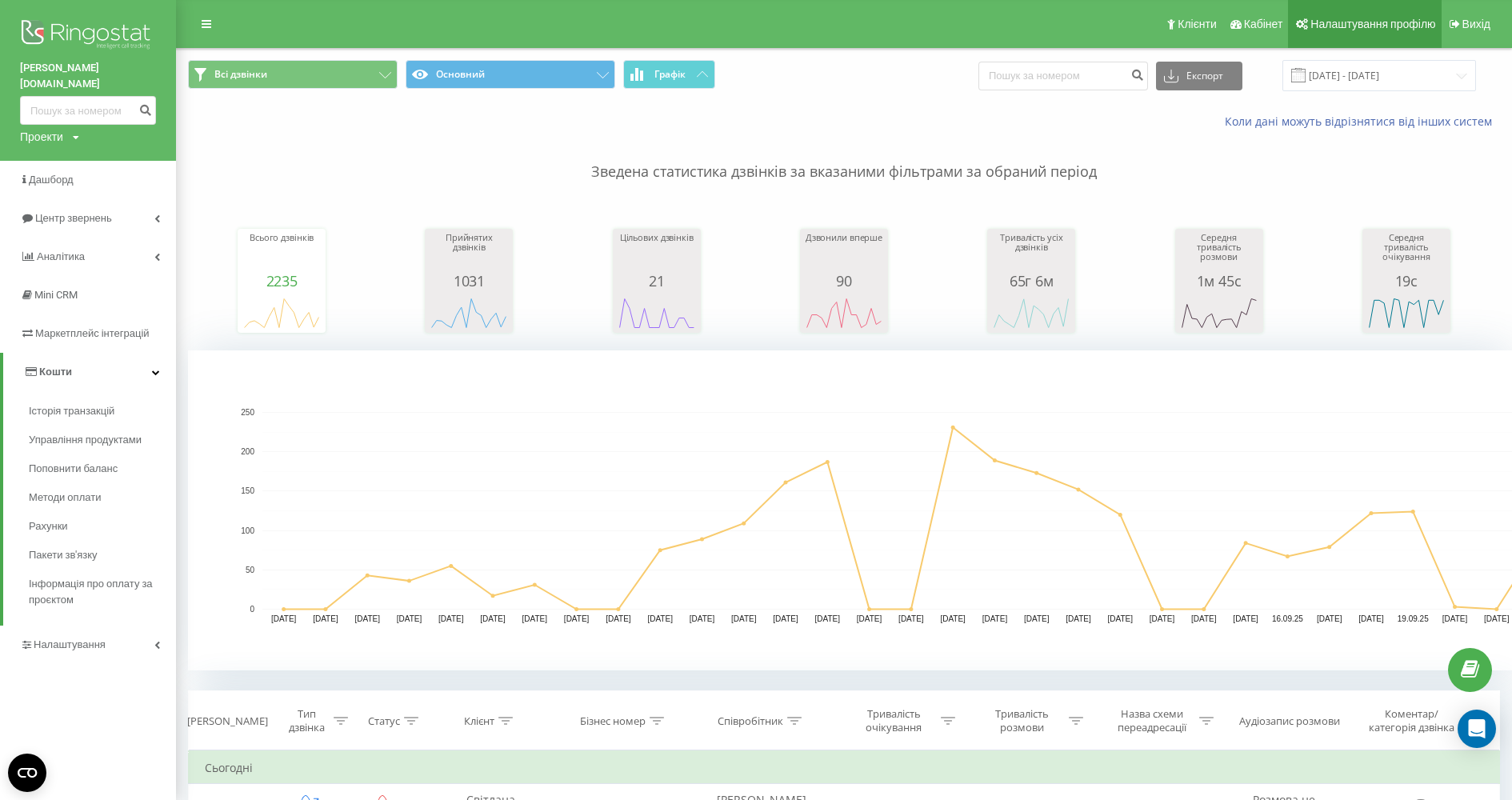
click at [1292, 30] on link "Налаштування профілю" at bounding box center [1363, 23] width 153 height 48
click at [1266, 30] on link "Кабінет" at bounding box center [1255, 23] width 66 height 48
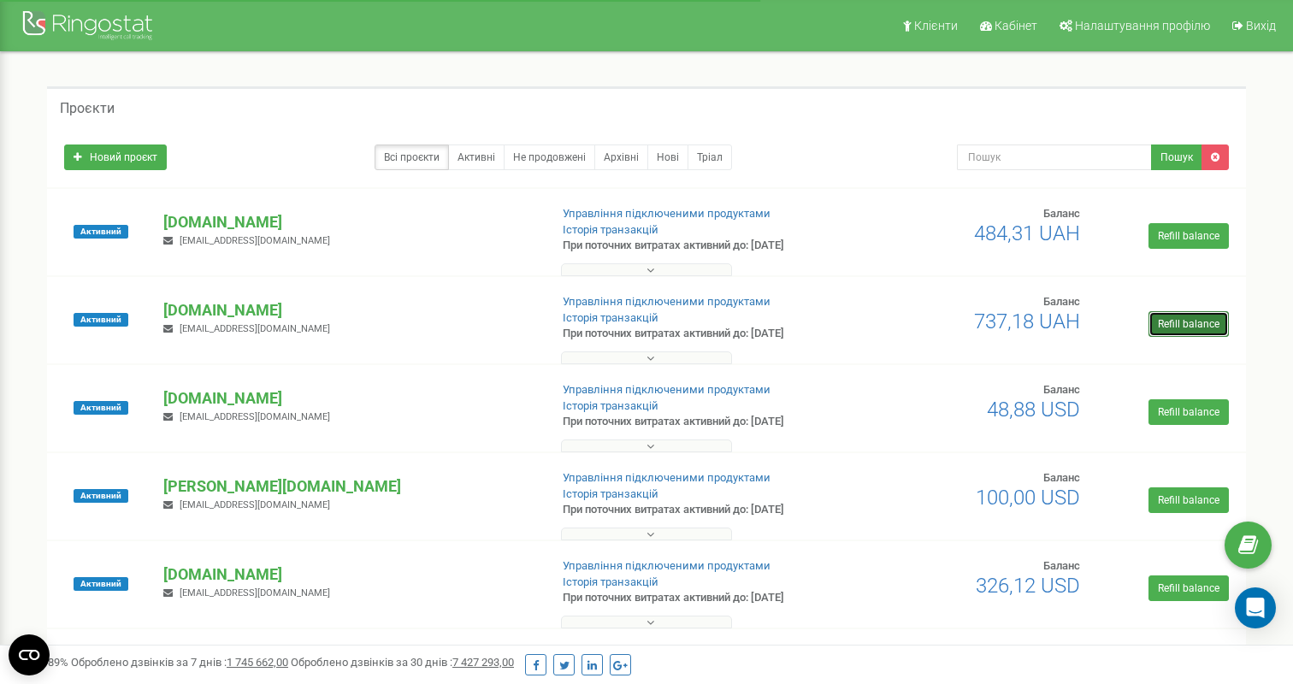
click at [1222, 326] on link "Refill balance" at bounding box center [1188, 324] width 80 height 26
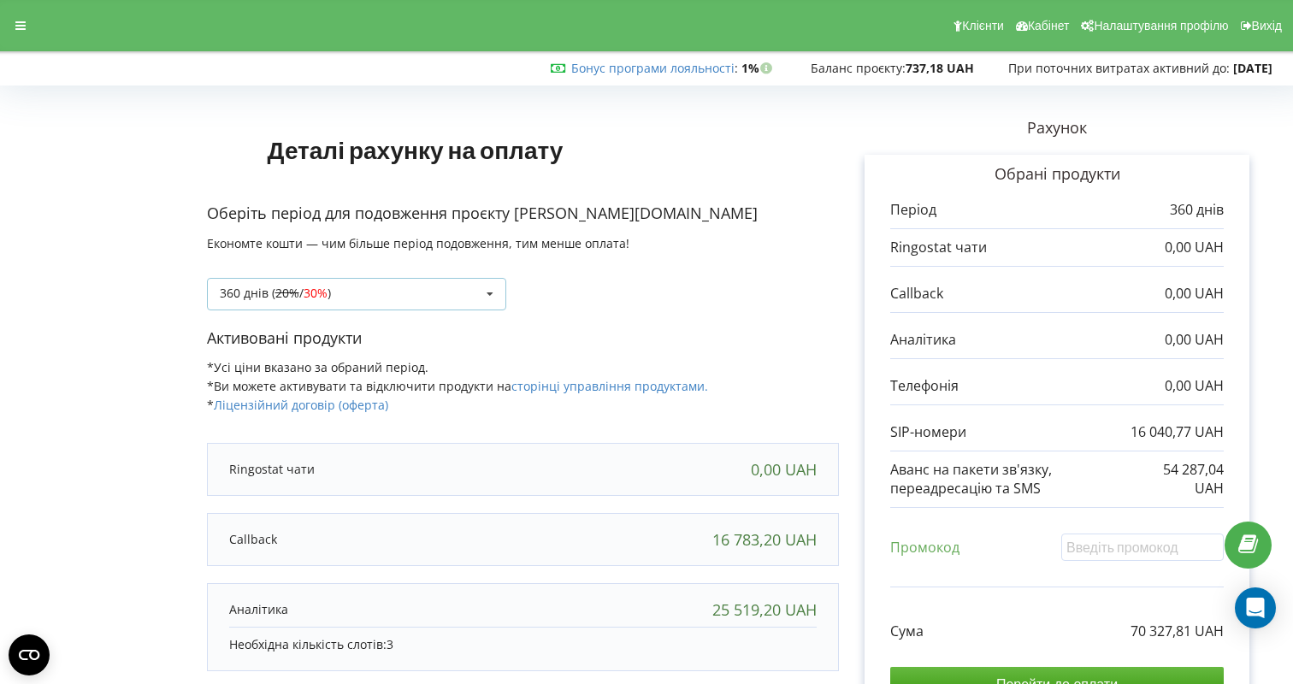
click at [440, 305] on div "360 днів ( 20% / 30% ) Поповнити баланс без подовження 20% / 30% 30% /" at bounding box center [356, 294] width 299 height 32
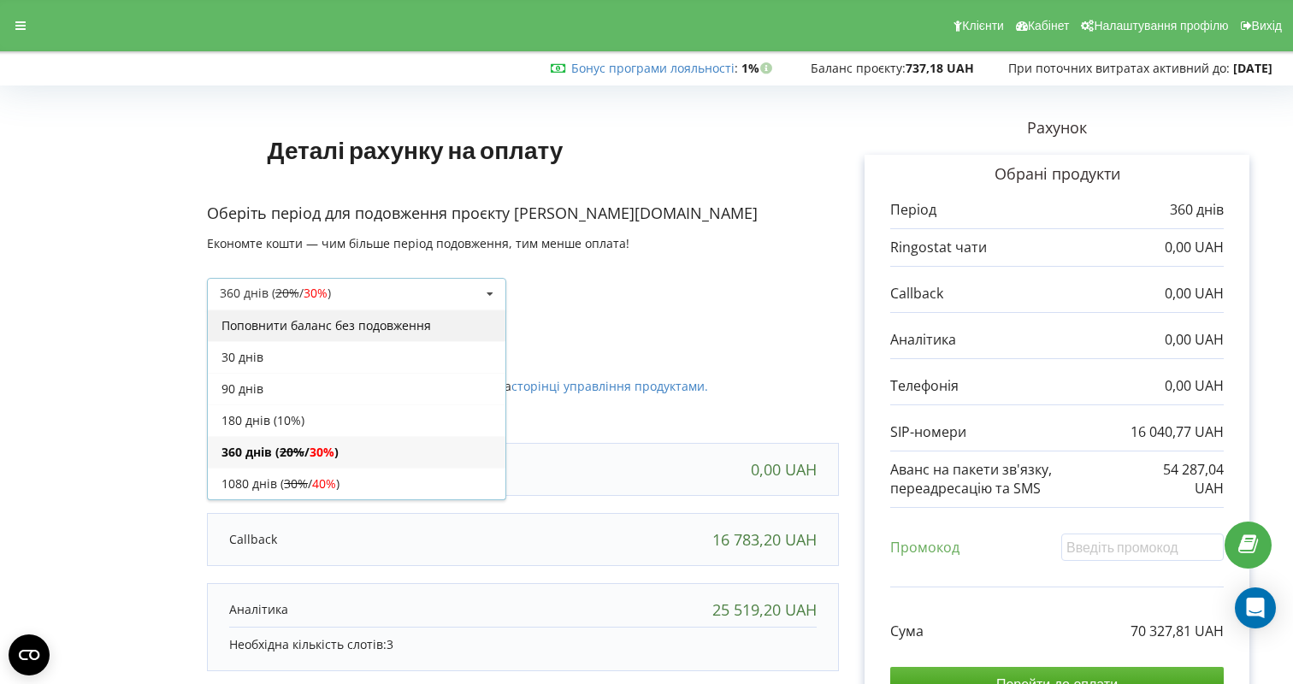
click at [351, 315] on div "Поповнити баланс без подовження" at bounding box center [357, 325] width 298 height 32
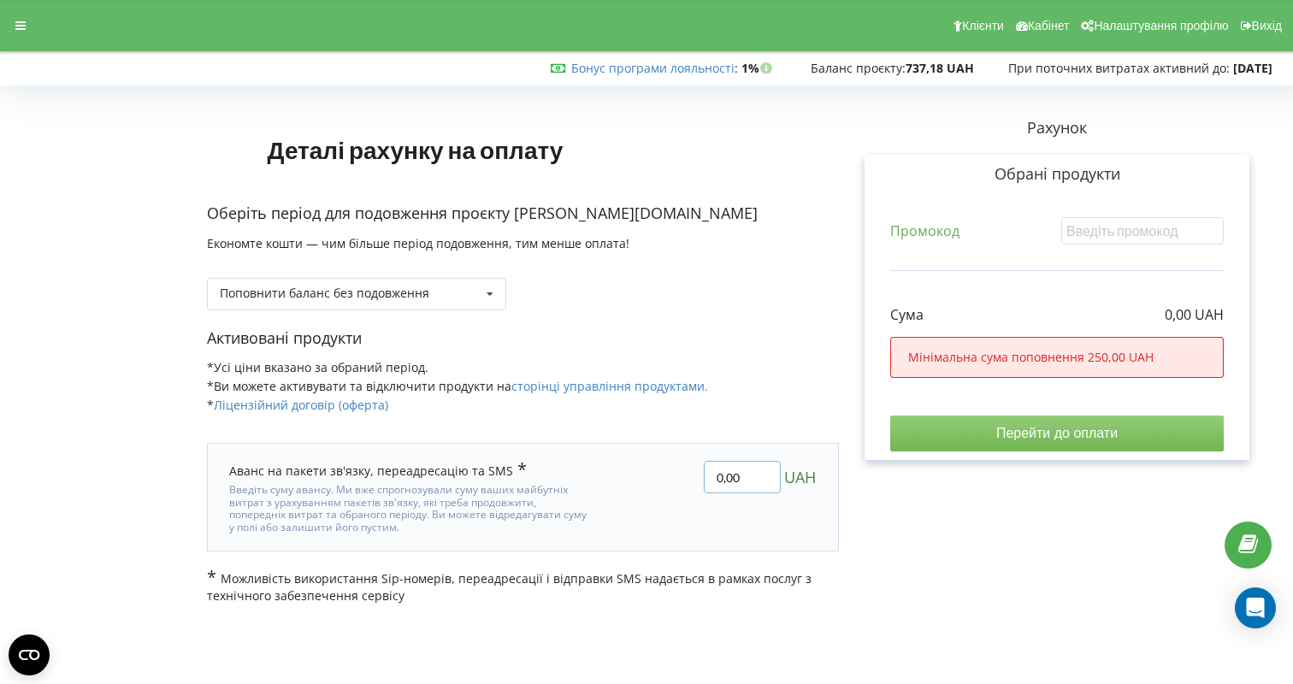
click at [713, 474] on input "0,00" at bounding box center [742, 477] width 77 height 32
type input "400,00"
click at [1092, 414] on div "Деталі рахунку на оплату Оберіть період для подовження проєкту [PERSON_NAME][DO…" at bounding box center [646, 347] width 1257 height 513
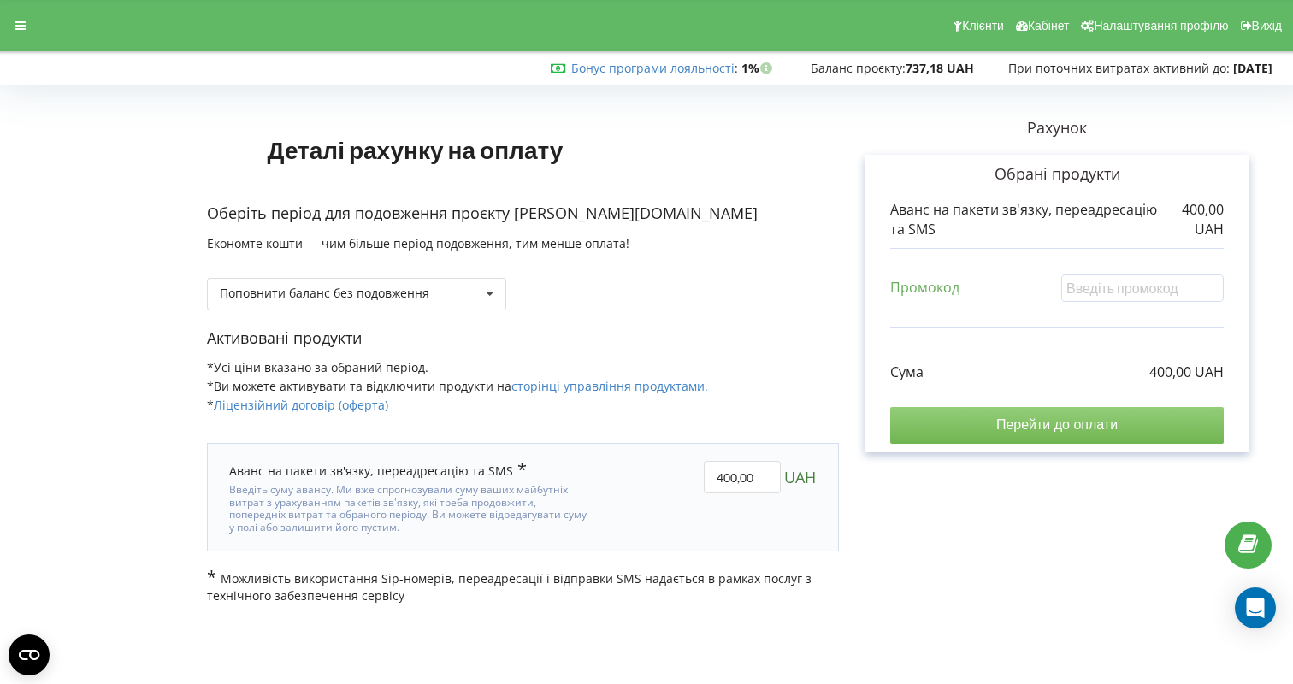
click at [1016, 419] on input "Перейти до оплати" at bounding box center [1056, 425] width 333 height 36
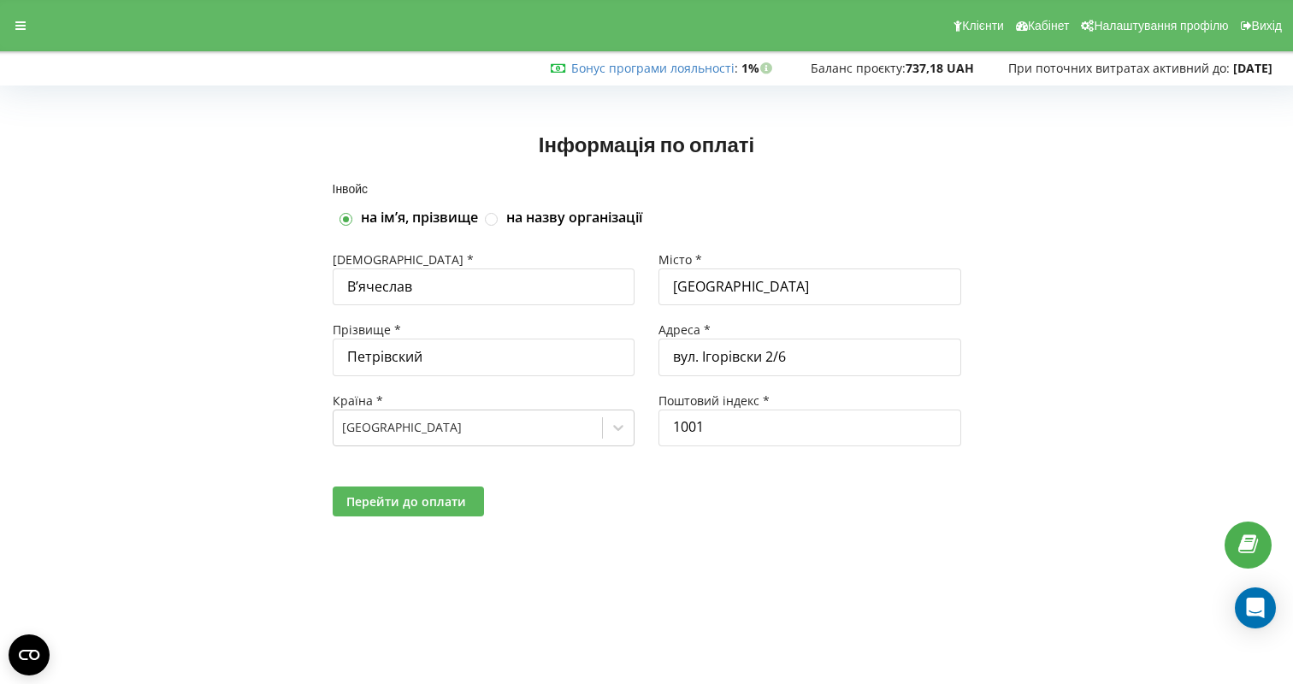
click at [427, 515] on button "Перейти до оплати" at bounding box center [408, 501] width 151 height 30
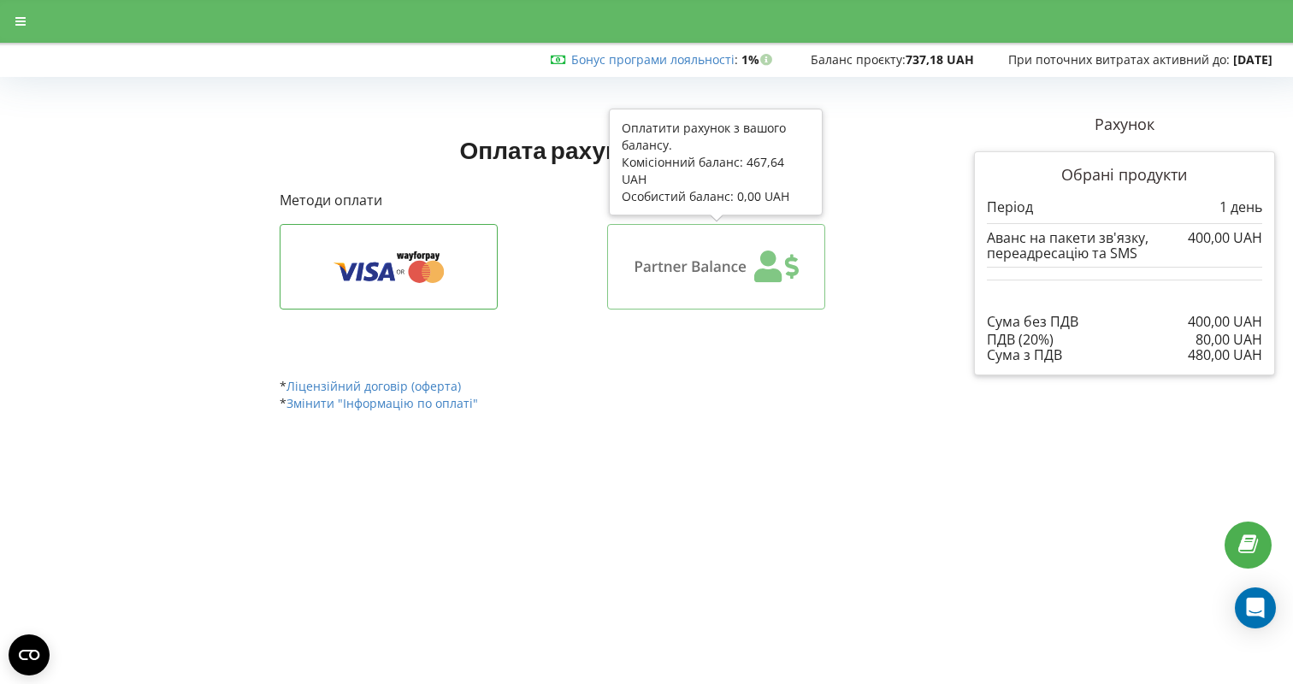
click at [710, 282] on icon at bounding box center [715, 266] width 165 height 32
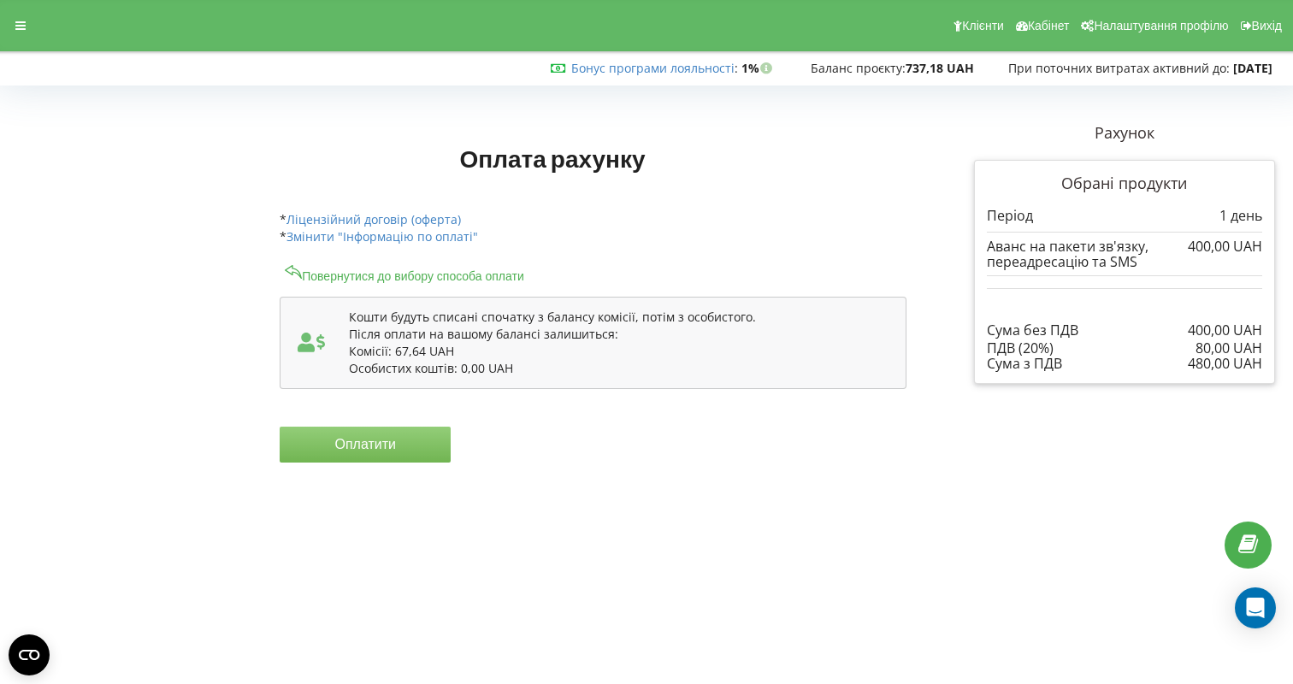
click at [394, 447] on button "Оплатити" at bounding box center [365, 445] width 171 height 36
